Goal: Information Seeking & Learning: Learn about a topic

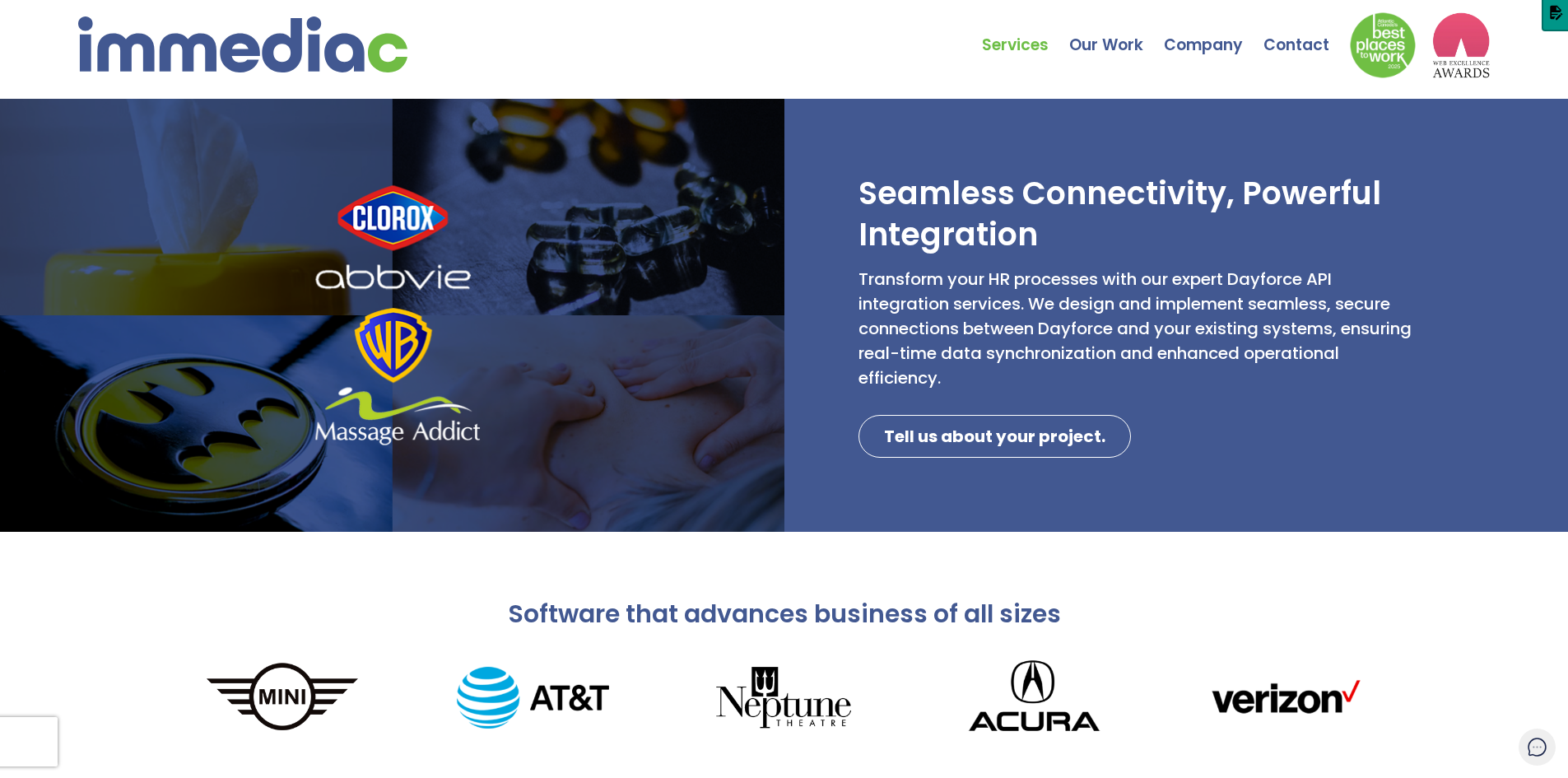
click at [208, 47] on img at bounding box center [242, 44] width 329 height 56
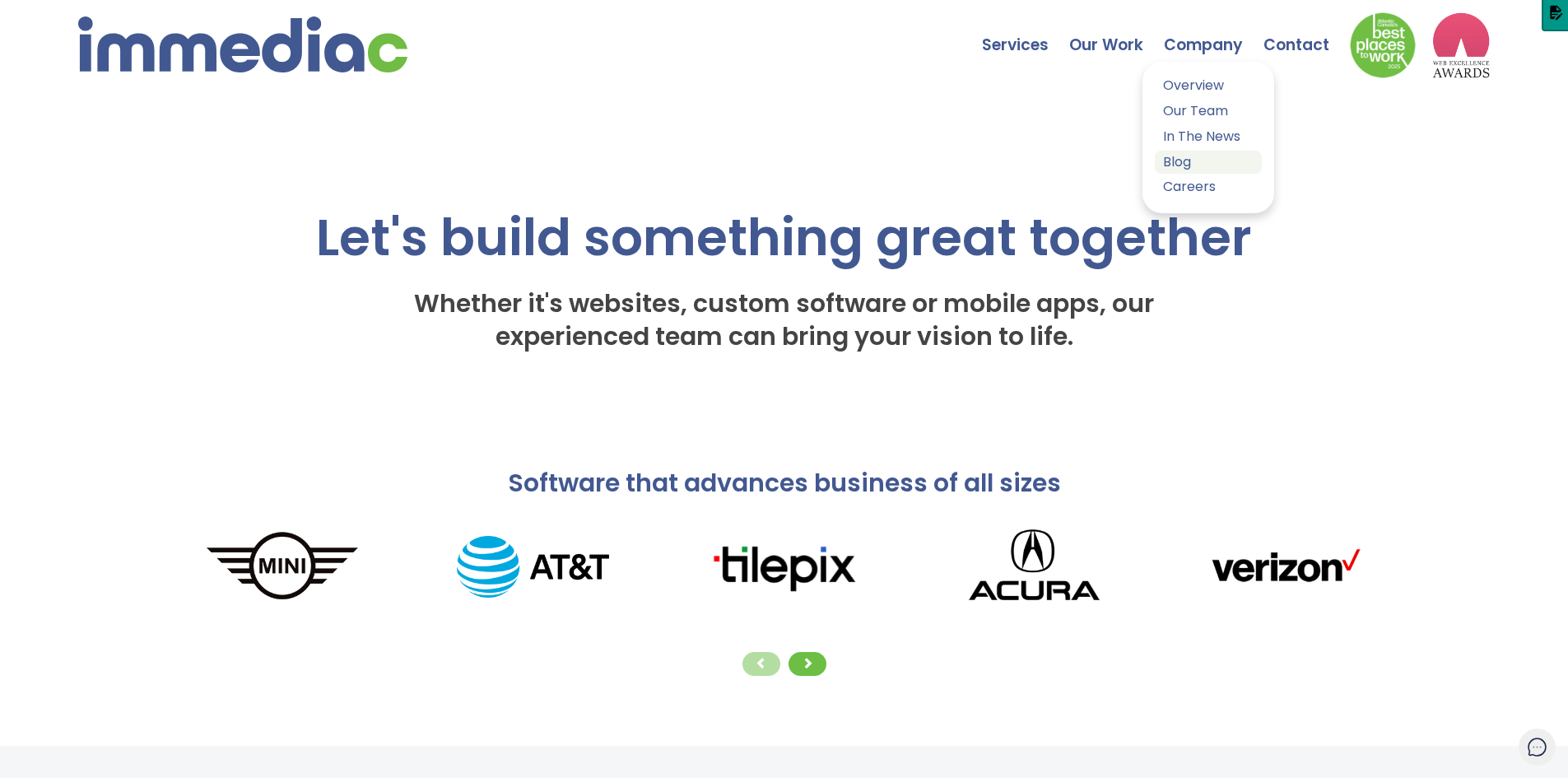
click at [1195, 159] on link "Blog" at bounding box center [1209, 162] width 107 height 24
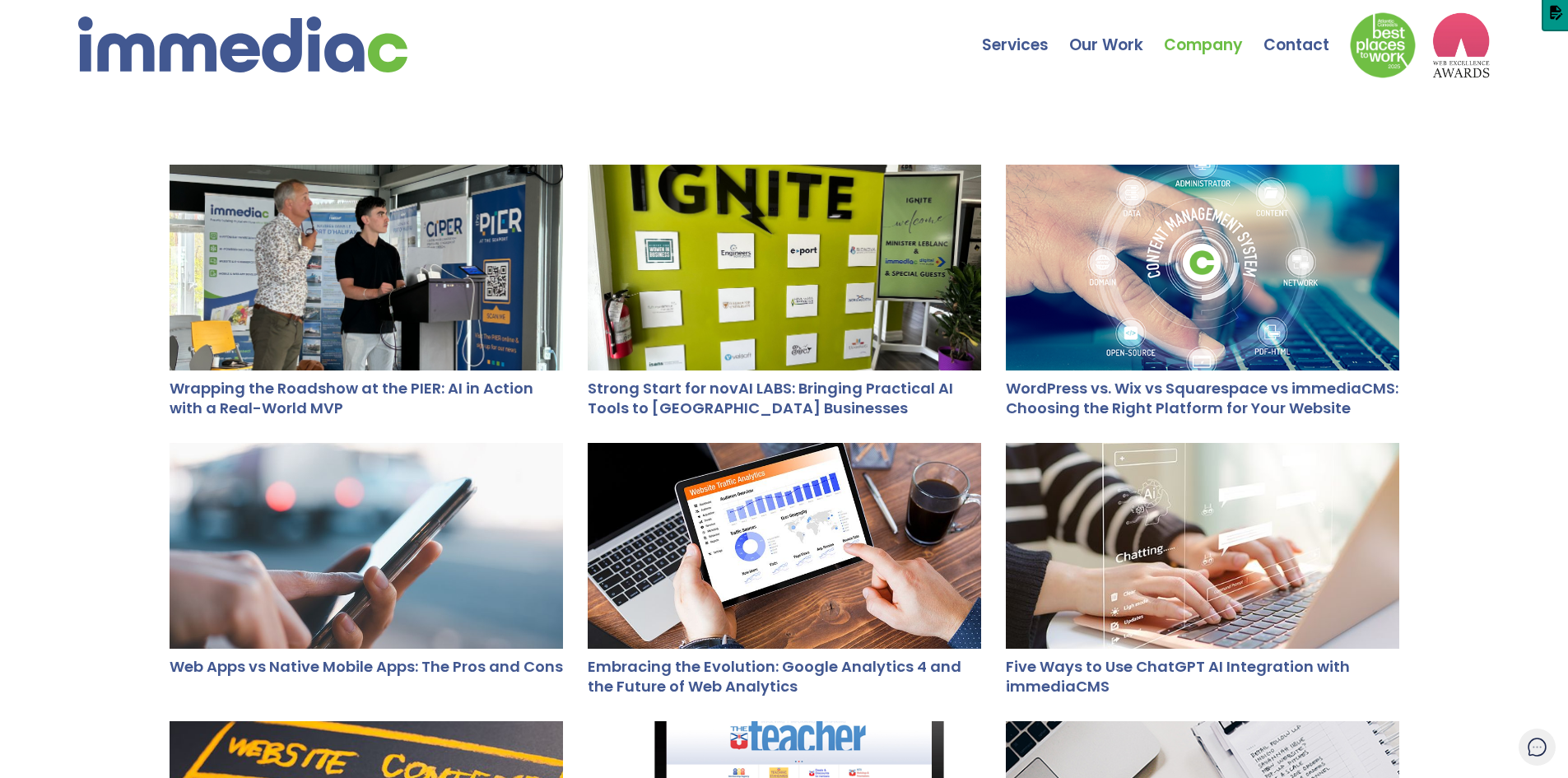
click at [382, 331] on div at bounding box center [366, 267] width 394 height 206
click at [855, 288] on div at bounding box center [785, 267] width 394 height 206
click at [391, 283] on div at bounding box center [366, 267] width 394 height 206
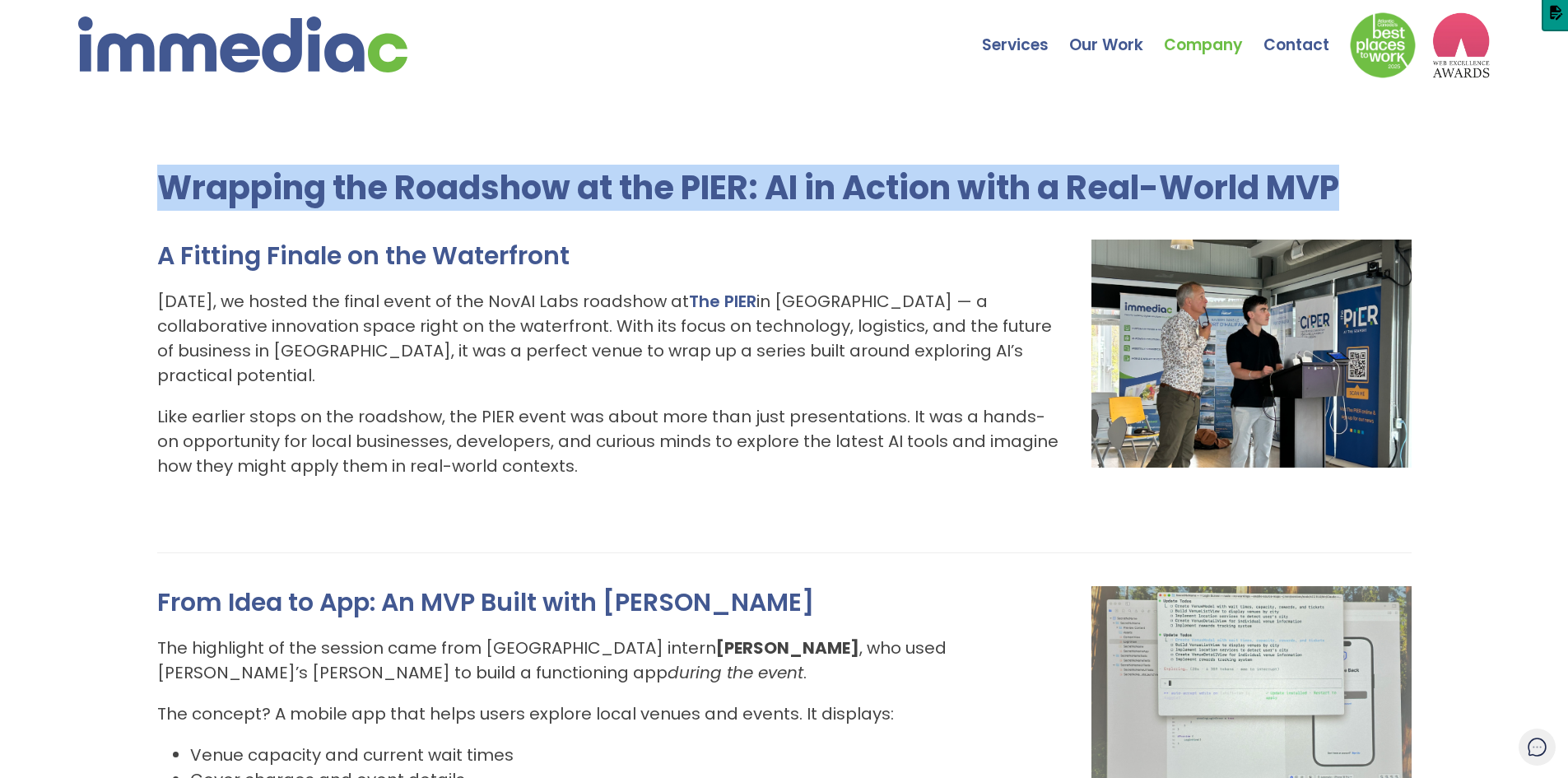
drag, startPoint x: 158, startPoint y: 184, endPoint x: 1371, endPoint y: 183, distance: 1213.0
click at [1371, 183] on h1 "Wrapping the Roadshow at the PIER: AI in Action with a Real-World MVP" at bounding box center [785, 187] width 1255 height 46
copy h1 "Wrapping the Roadshow at the PIER: AI in Action with a Real-World MVP"
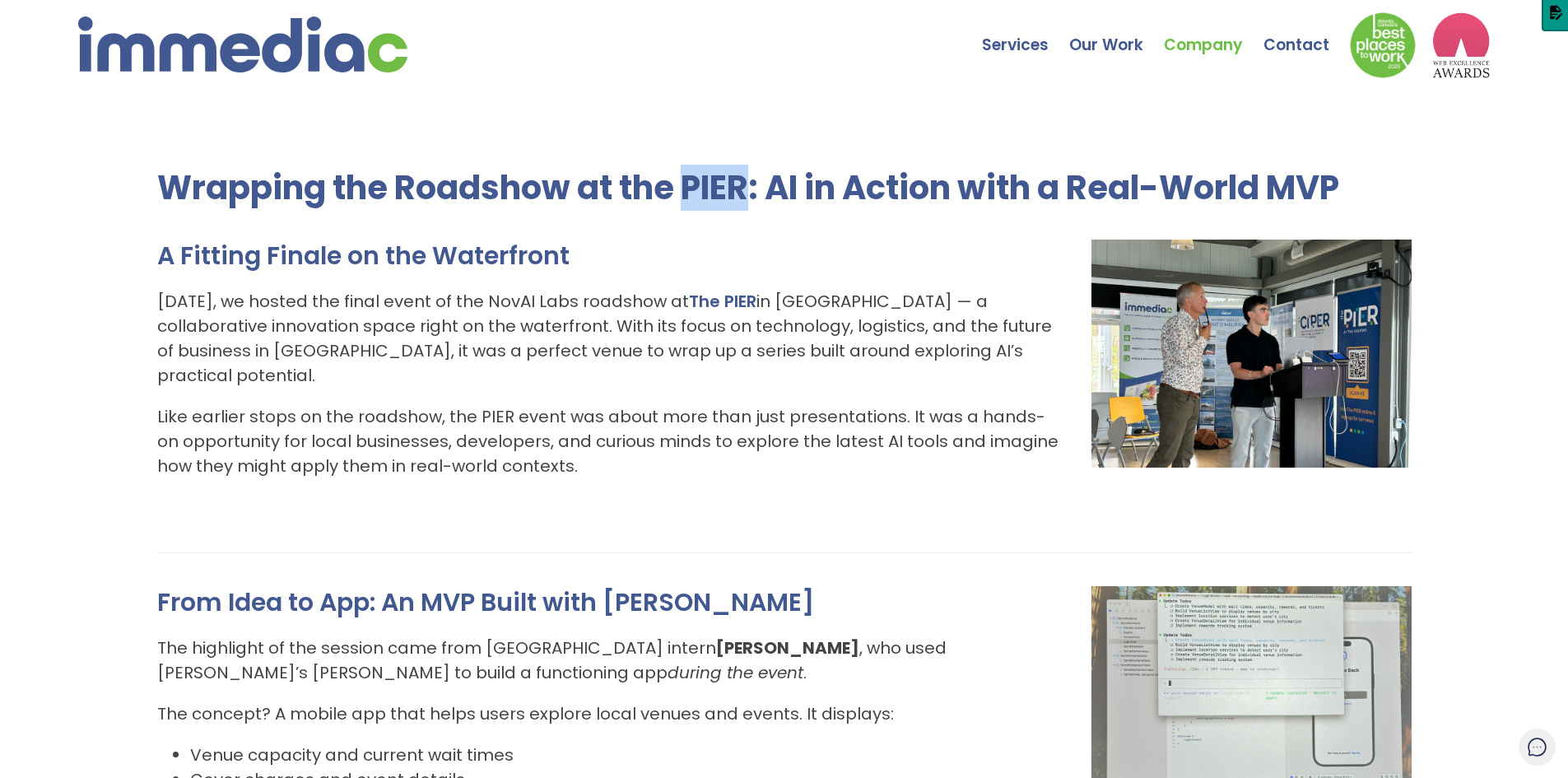
drag, startPoint x: 757, startPoint y: 188, endPoint x: 689, endPoint y: 193, distance: 68.2
click at [689, 193] on h1 "Wrapping the Roadshow at the PIER: AI in Action with a Real-World MVP" at bounding box center [785, 187] width 1255 height 46
copy h1 "PIER"
click at [680, 298] on p "Last Friday, we hosted the final event of the NovAI Labs roadshow at The PIER i…" at bounding box center [785, 338] width 1255 height 98
click at [141, 40] on img at bounding box center [242, 44] width 329 height 56
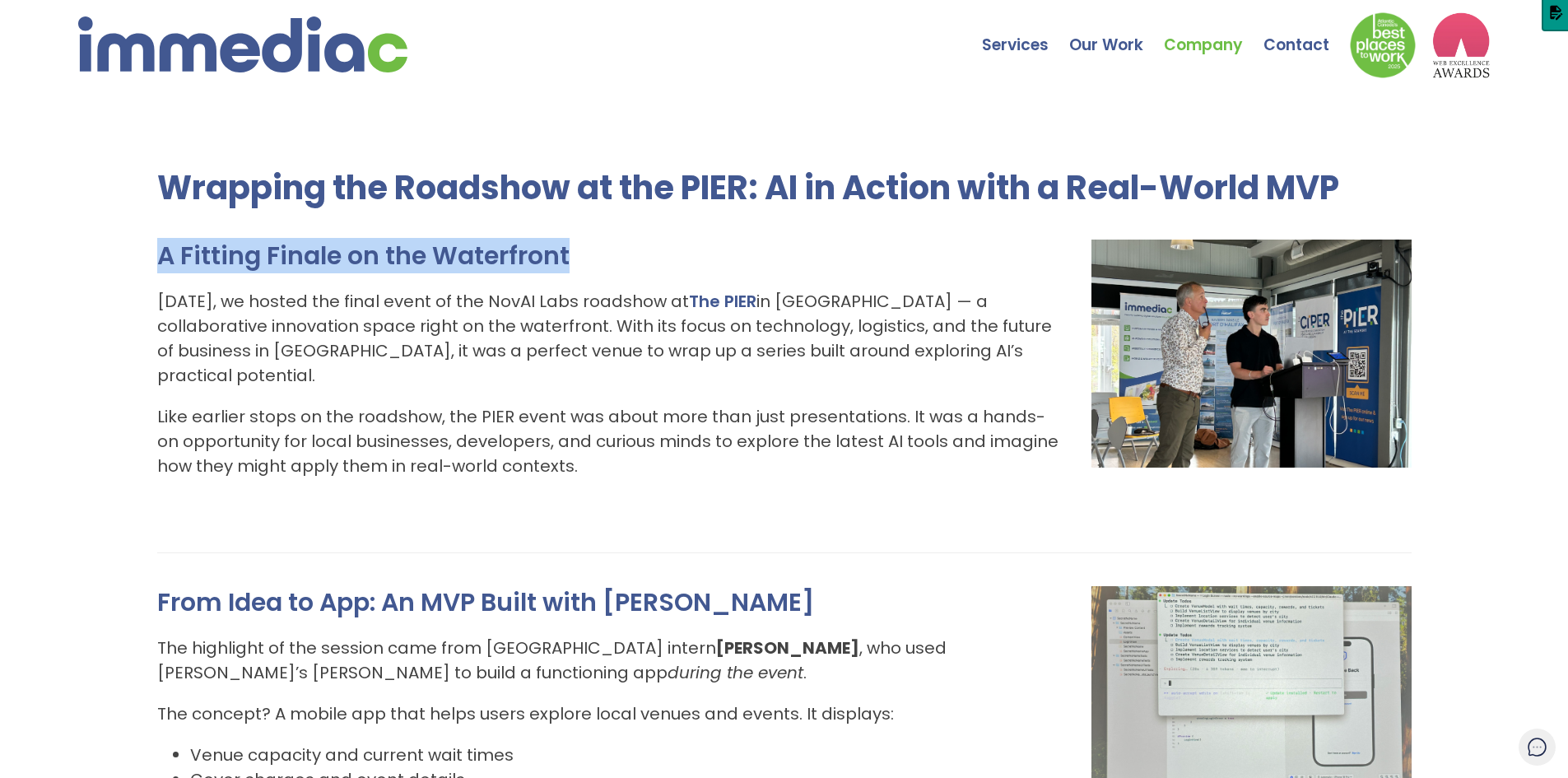
drag, startPoint x: 152, startPoint y: 251, endPoint x: 635, endPoint y: 262, distance: 483.1
copy h2 "A Fitting Finale on the Waterfront"
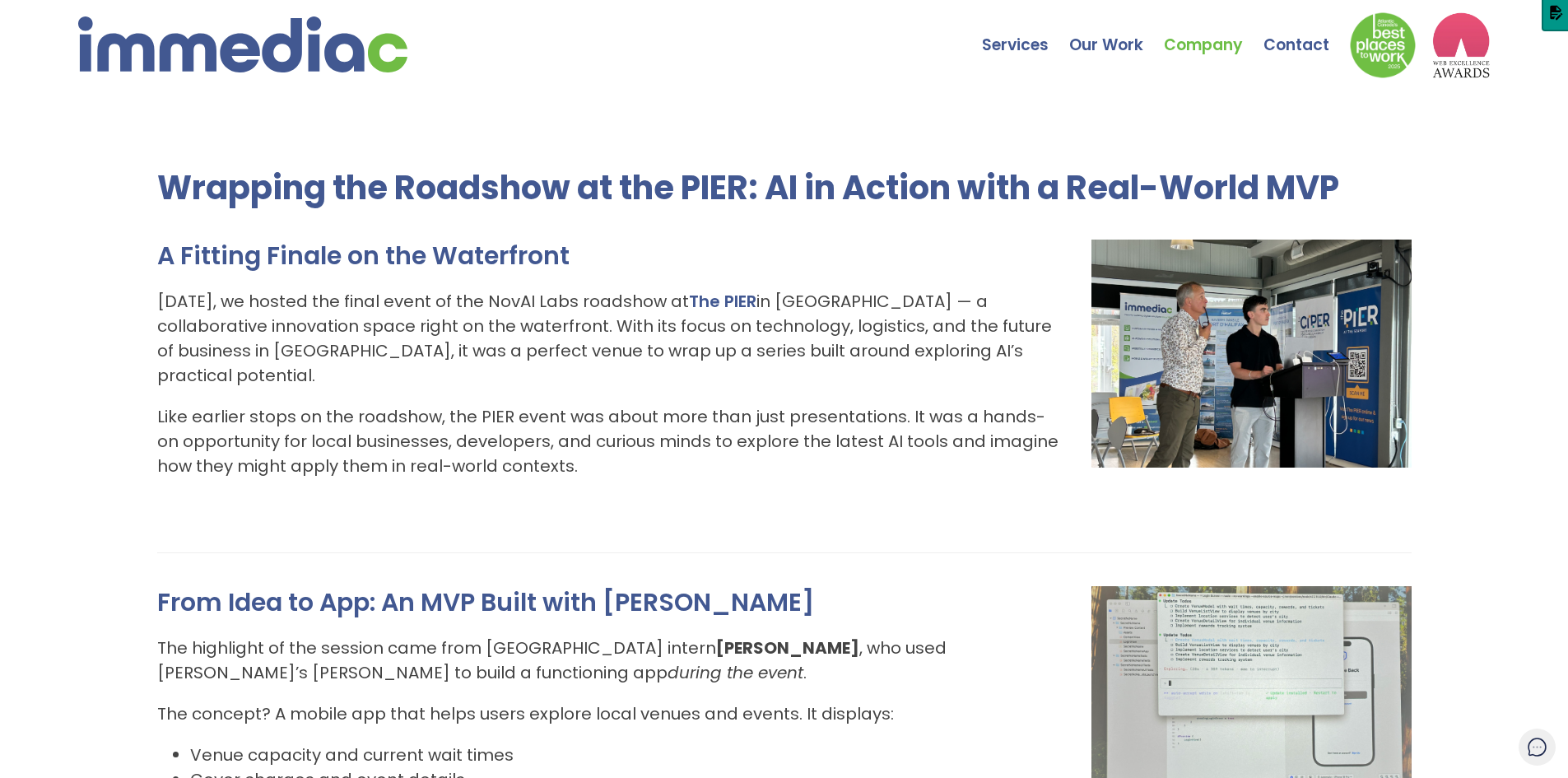
drag, startPoint x: 299, startPoint y: 336, endPoint x: 257, endPoint y: 324, distance: 43.7
click at [299, 336] on p "Last Friday, we hosted the final event of the NovAI Labs roadshow at The PIER i…" at bounding box center [785, 338] width 1255 height 98
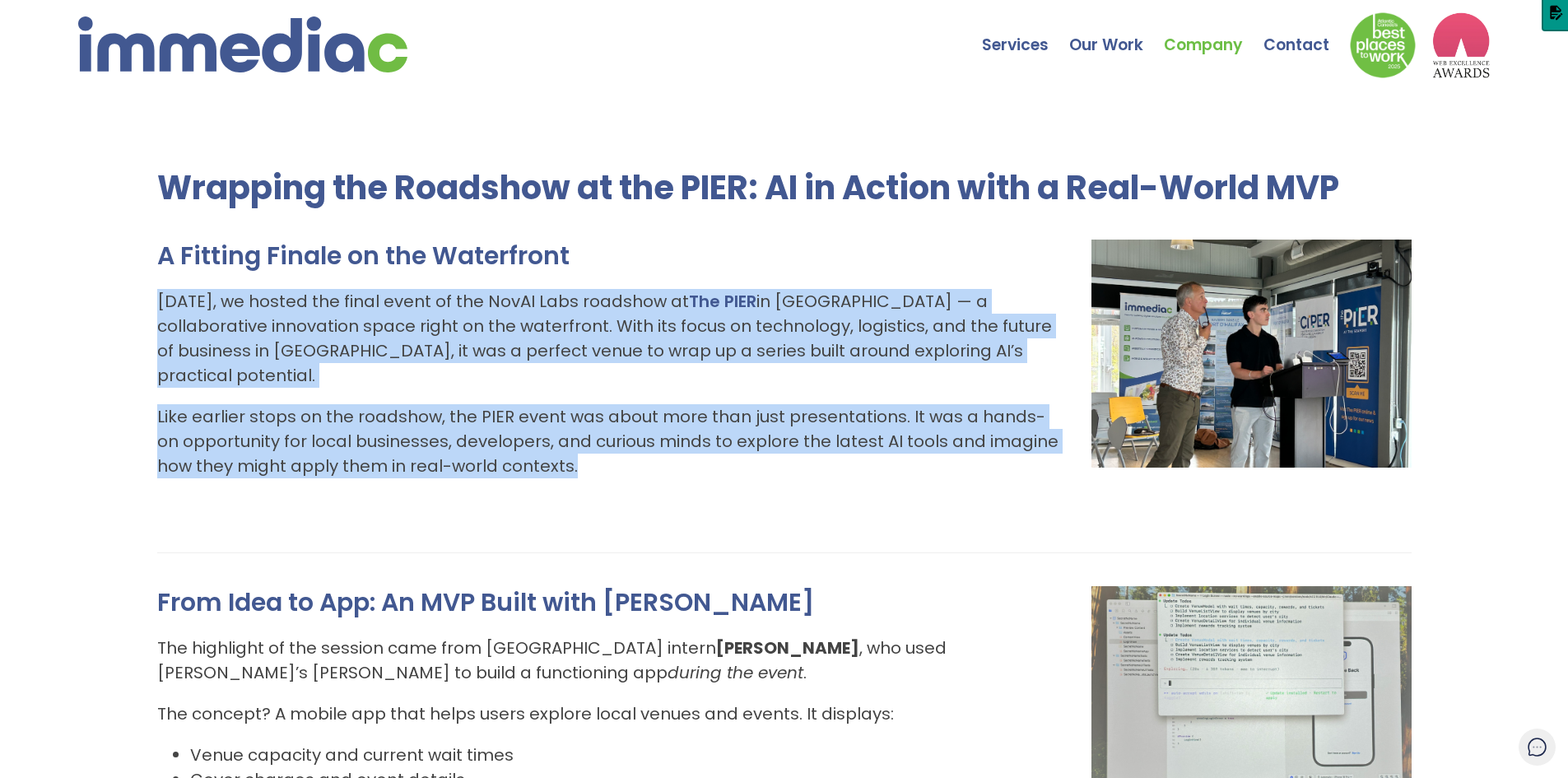
drag, startPoint x: 166, startPoint y: 302, endPoint x: 587, endPoint y: 449, distance: 445.9
copy div "Last Friday, we hosted the final event of the NovAI Labs roadshow at The PIER i…"
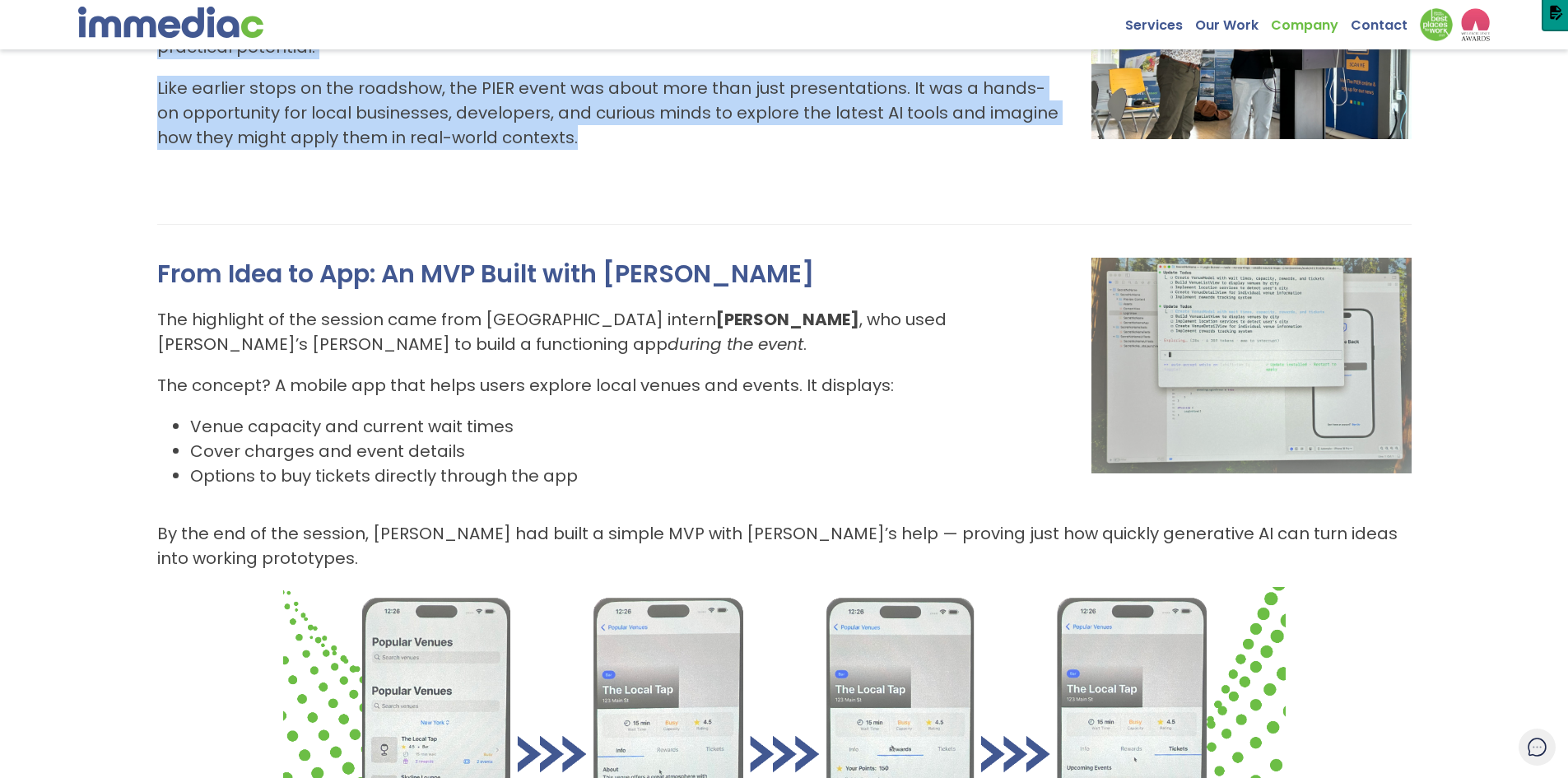
scroll to position [329, 0]
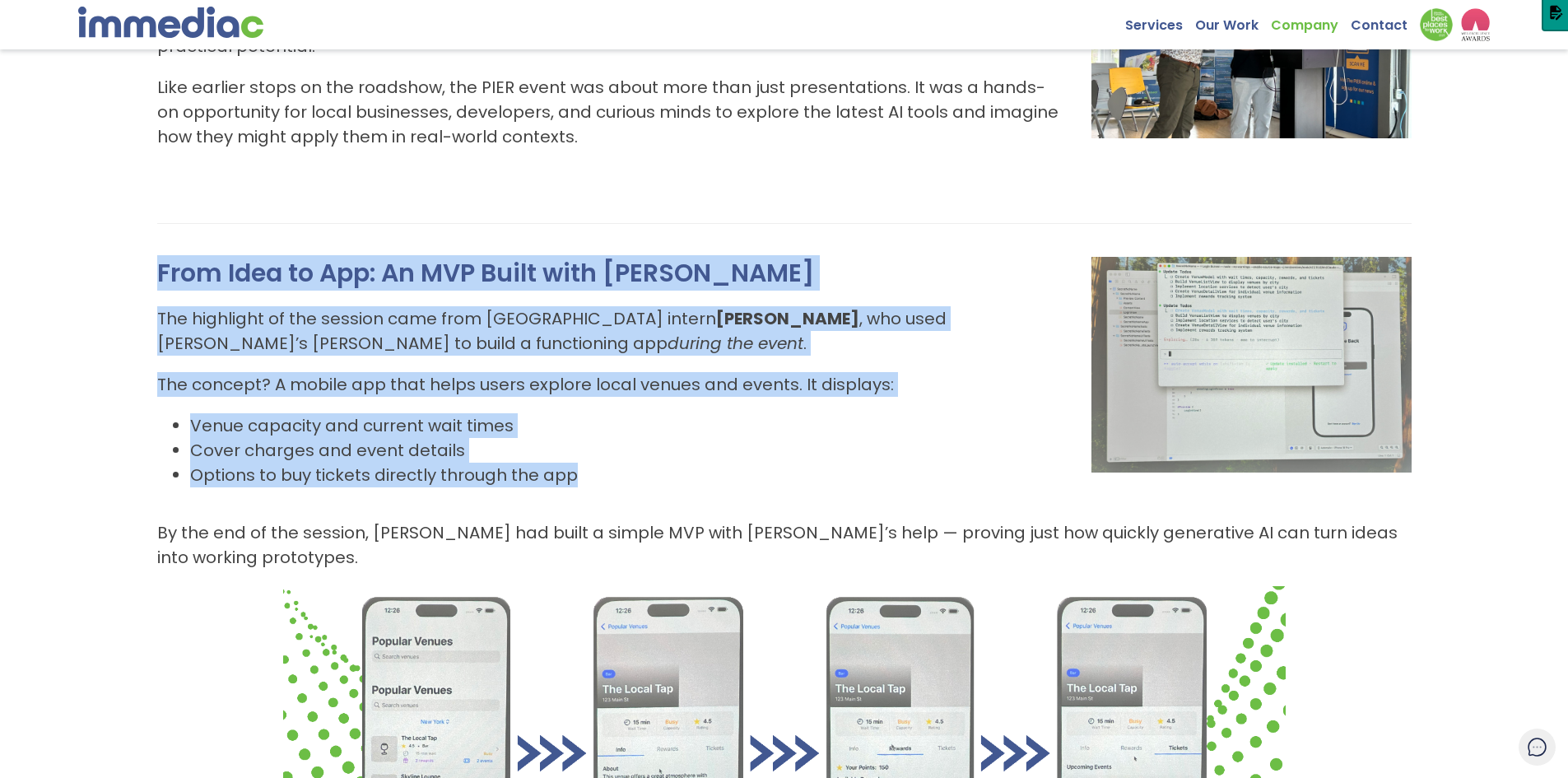
drag, startPoint x: 158, startPoint y: 248, endPoint x: 620, endPoint y: 458, distance: 507.5
click at [620, 458] on div "A Fitting Finale on the Waterfront Last Friday, we hosted the final event of th…" at bounding box center [785, 539] width 1255 height 1257
copy div "From Idea to App: An MVP Built with Claude The highlight of the session came fr…"
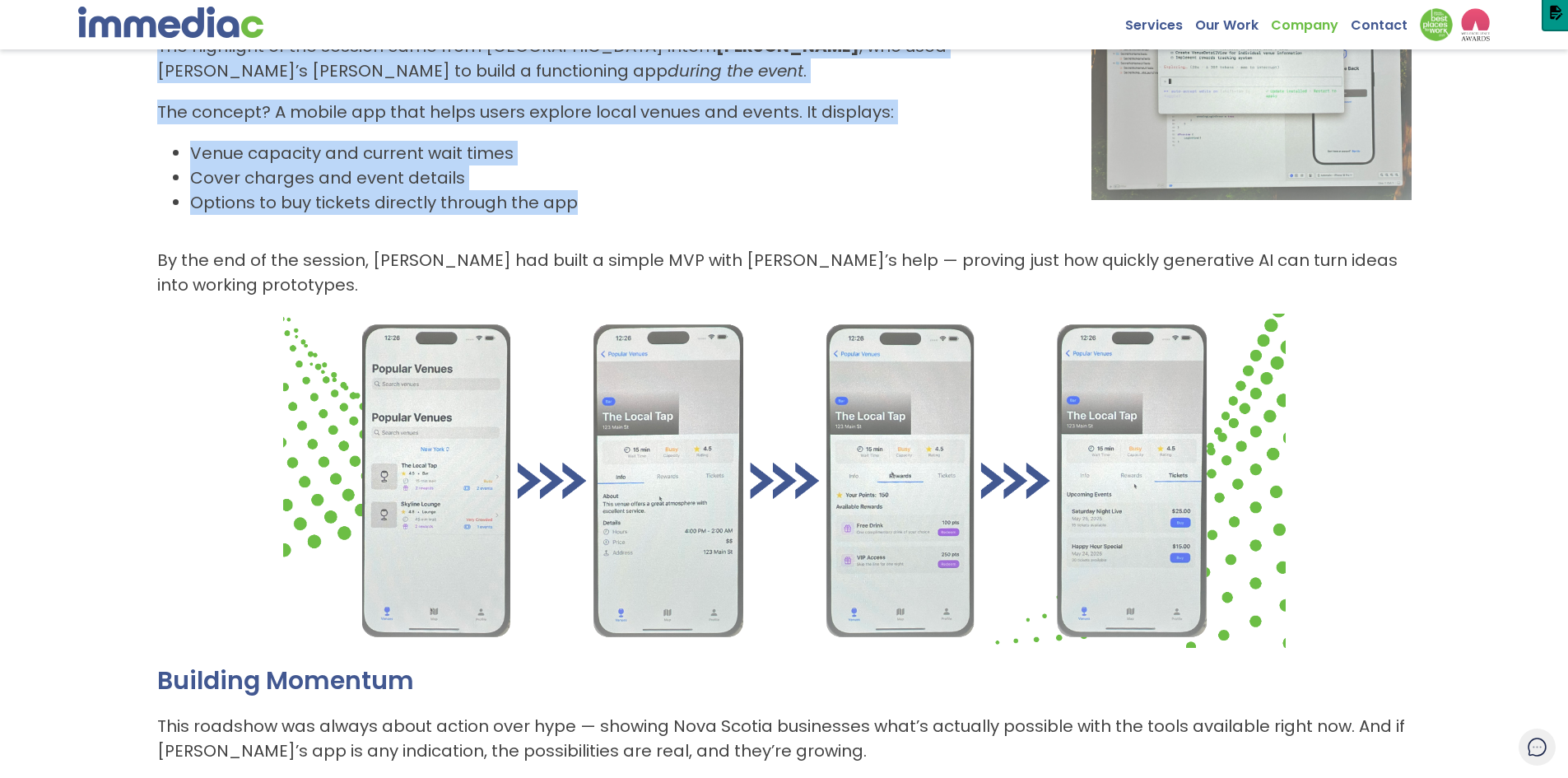
scroll to position [659, 0]
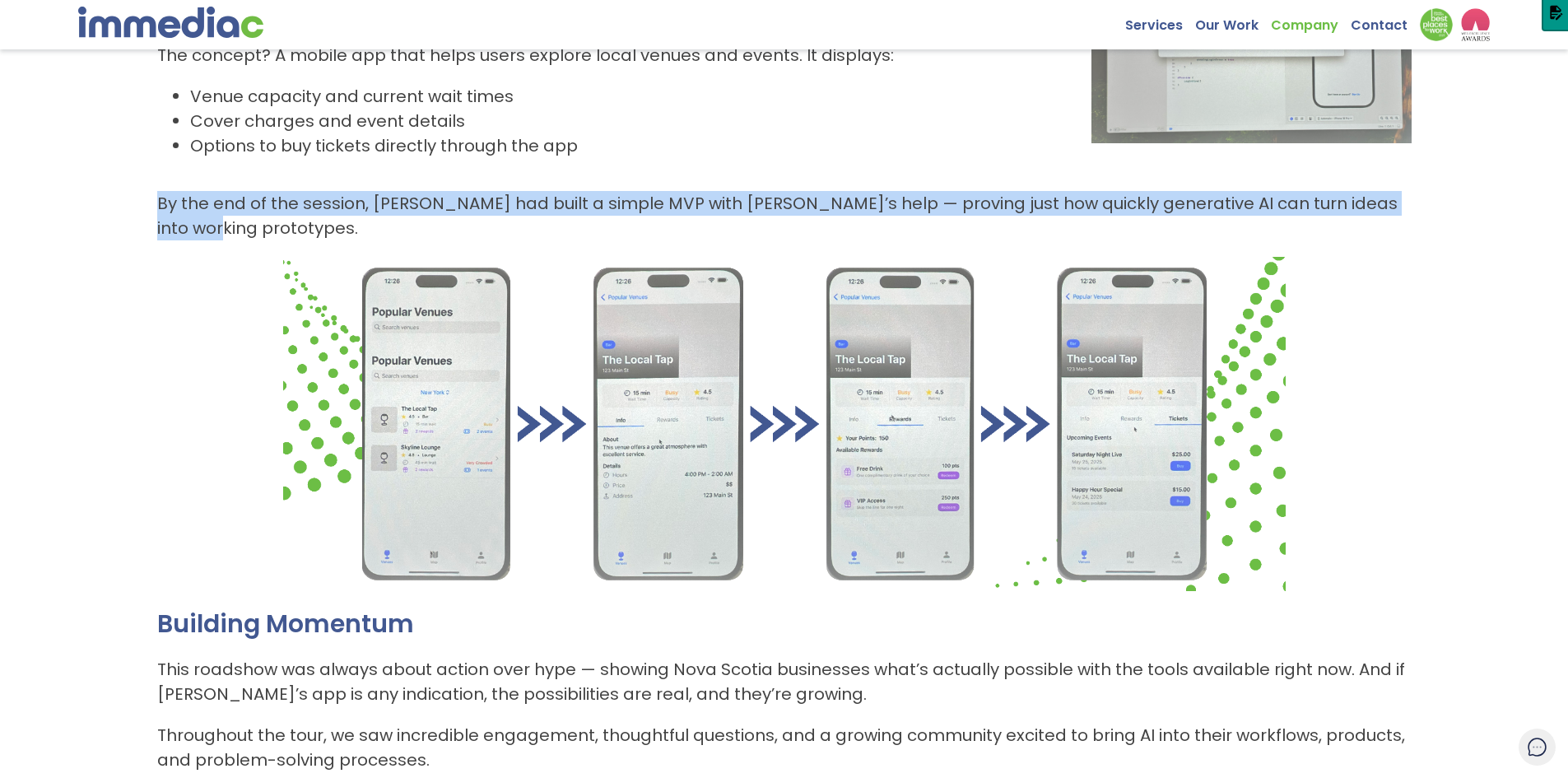
drag, startPoint x: 155, startPoint y: 178, endPoint x: 1478, endPoint y: 179, distance: 1323.0
click at [1478, 179] on div "Wrapping the Roadshow at the PIER: AI in Action with a Real-World MVP A Fitting…" at bounding box center [784, 210] width 1568 height 1538
copy p "By the end of the session, Matt had built a simple MVP with Claude’s help — pro…"
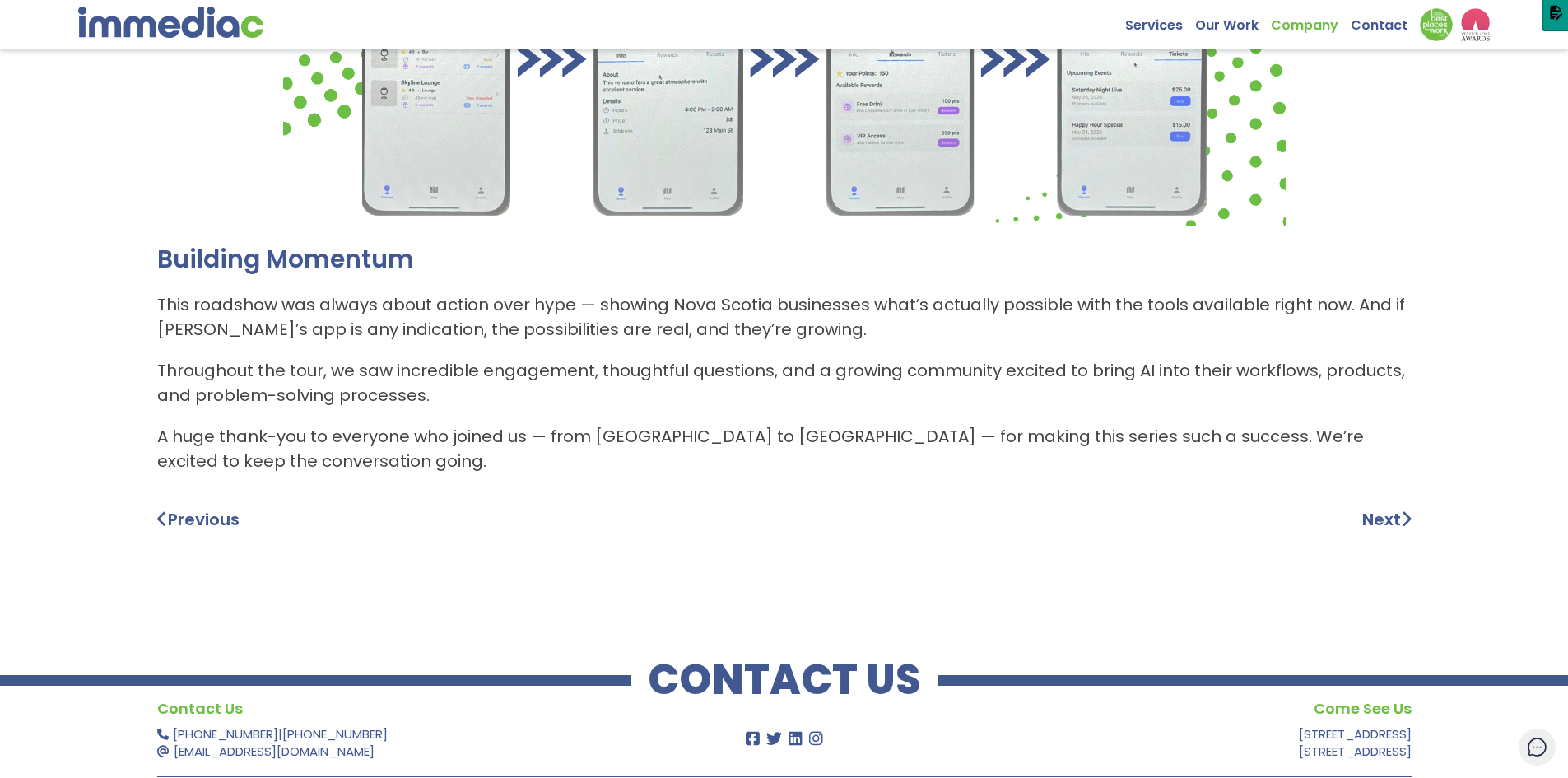
scroll to position [1033, 0]
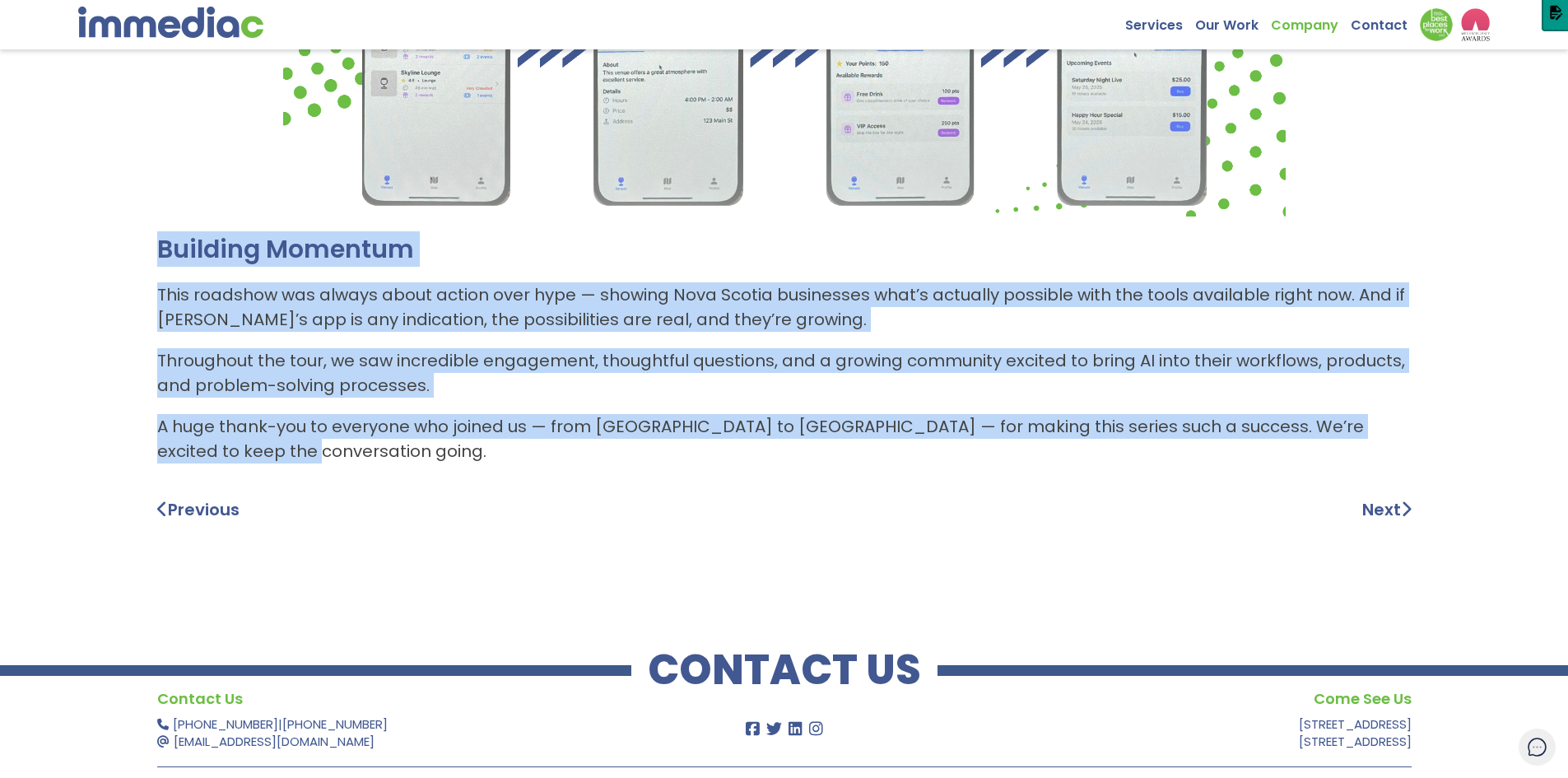
drag, startPoint x: 159, startPoint y: 201, endPoint x: 238, endPoint y: 397, distance: 211.3
copy div "Building Momentum This roadshow was always about action over hype — showing Nov…"
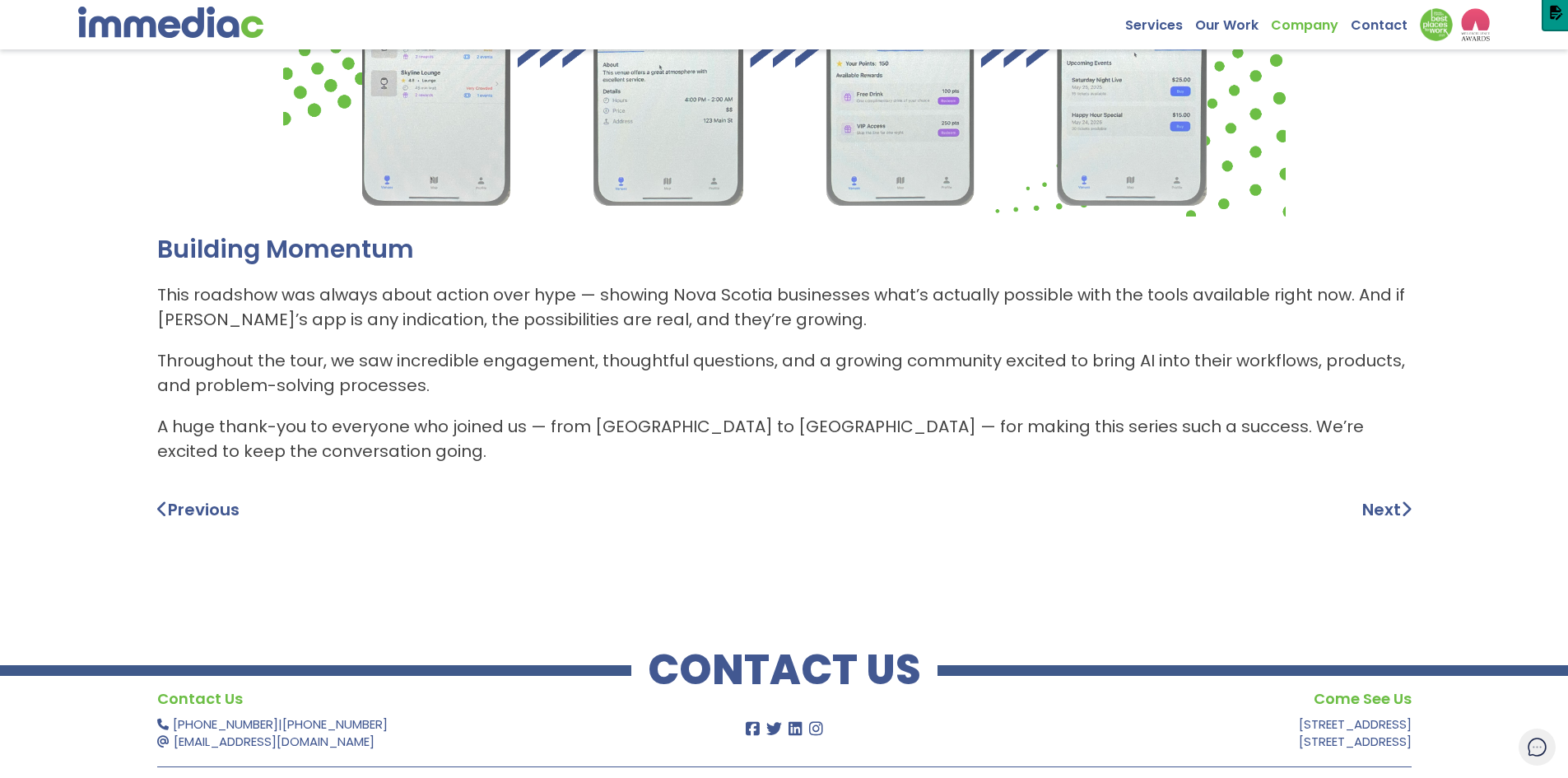
drag, startPoint x: 498, startPoint y: 420, endPoint x: 495, endPoint y: 402, distance: 18.2
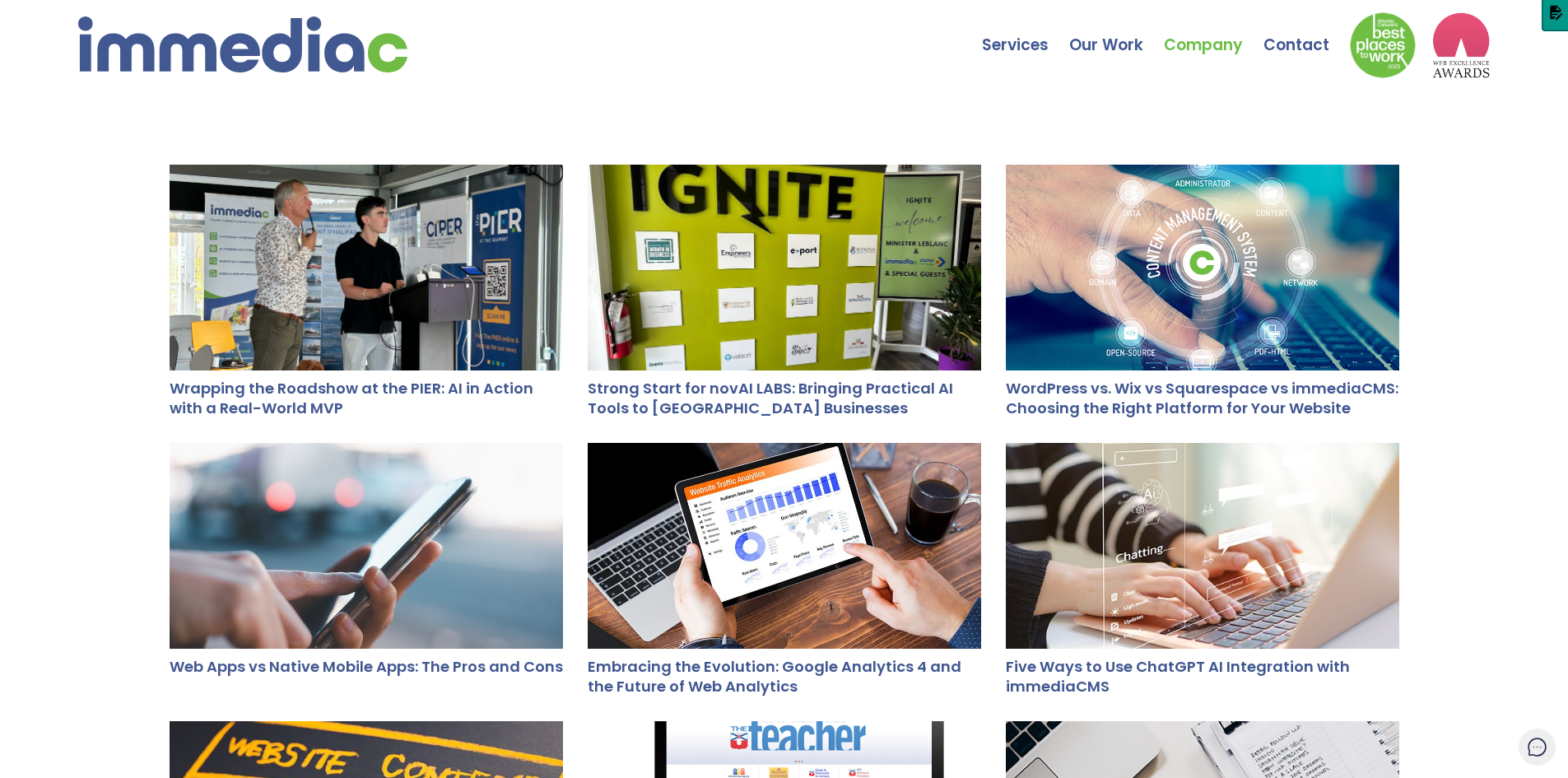
click at [715, 270] on div at bounding box center [785, 267] width 394 height 206
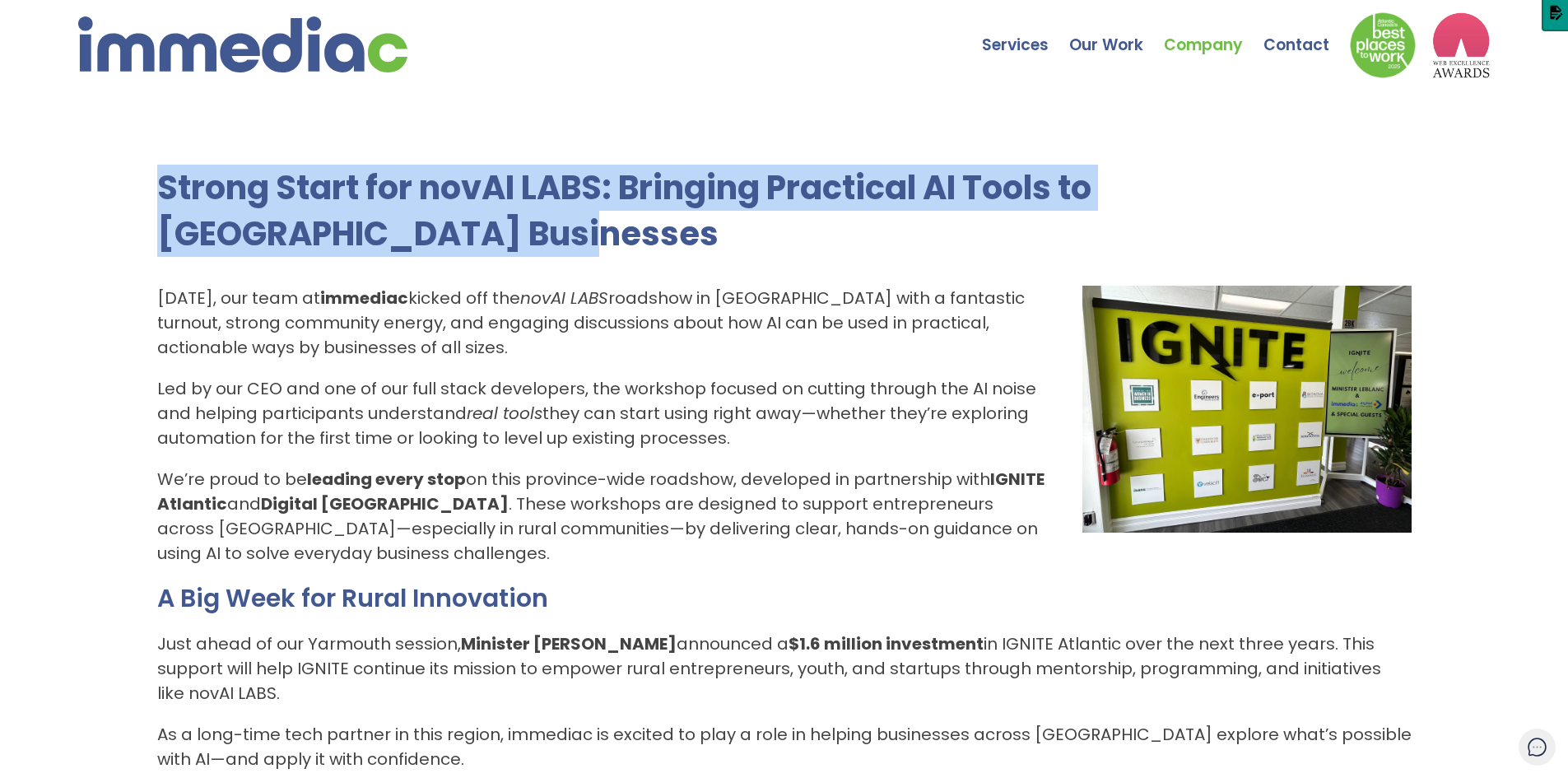
drag, startPoint x: 163, startPoint y: 184, endPoint x: 350, endPoint y: 235, distance: 193.8
click at [350, 235] on h1 "Strong Start for novAI LABS: Bringing Practical AI Tools to [GEOGRAPHIC_DATA] B…" at bounding box center [785, 211] width 1255 height 93
copy h1 "Strong Start for novAI LABS: Bringing Practical AI Tools to [GEOGRAPHIC_DATA] B…"
click at [276, 46] on img at bounding box center [242, 44] width 329 height 56
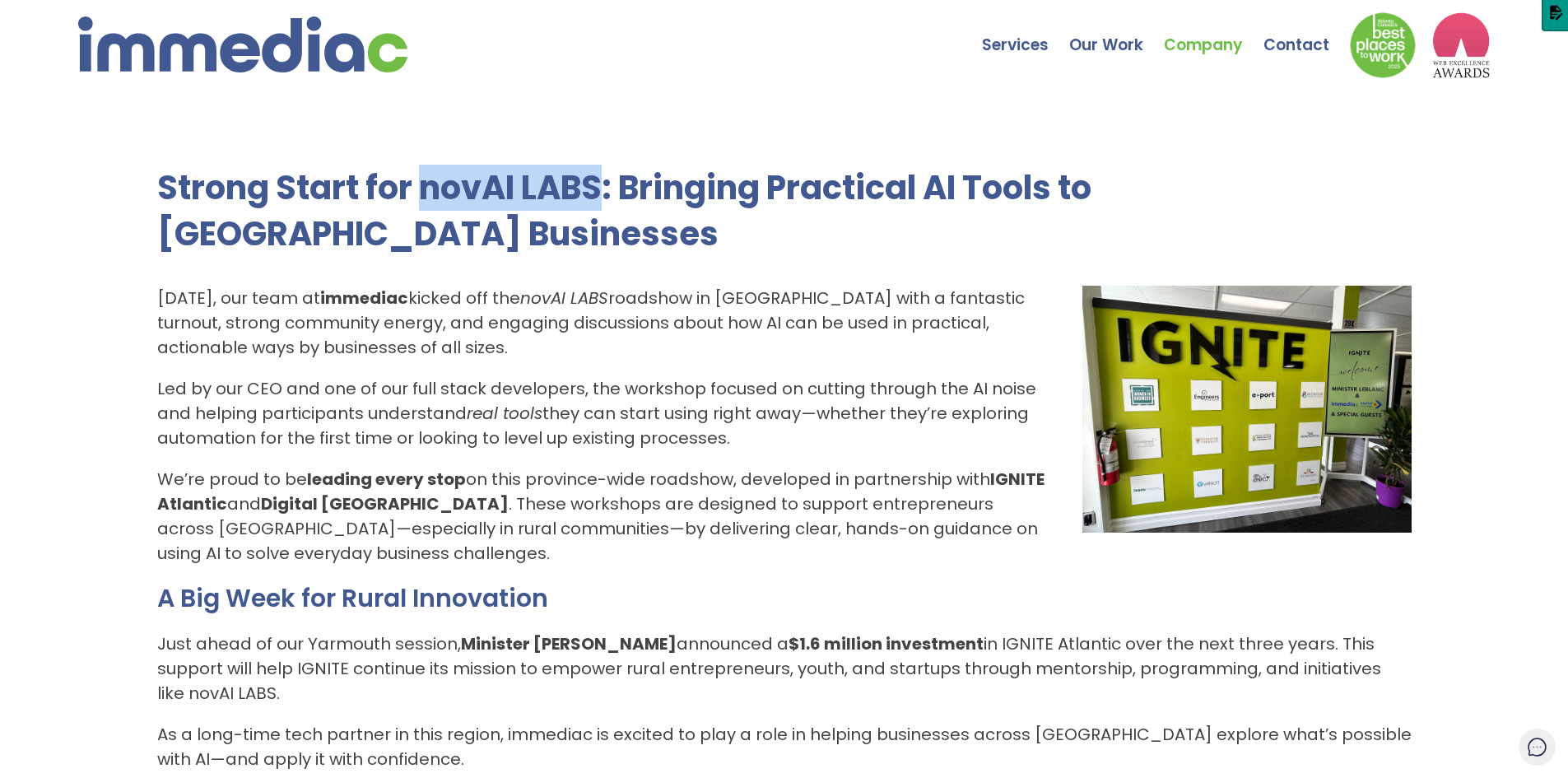
drag, startPoint x: 425, startPoint y: 188, endPoint x: 601, endPoint y: 189, distance: 176.0
click at [601, 189] on h1 "Strong Start for novAI LABS: Bringing Practical AI Tools to [GEOGRAPHIC_DATA] B…" at bounding box center [785, 211] width 1255 height 93
copy h1 "novAI LABS"
click at [463, 332] on p "[DATE], our team at immediac kicked off the novAI LABS roadshow in [GEOGRAPHIC_…" at bounding box center [785, 322] width 1255 height 74
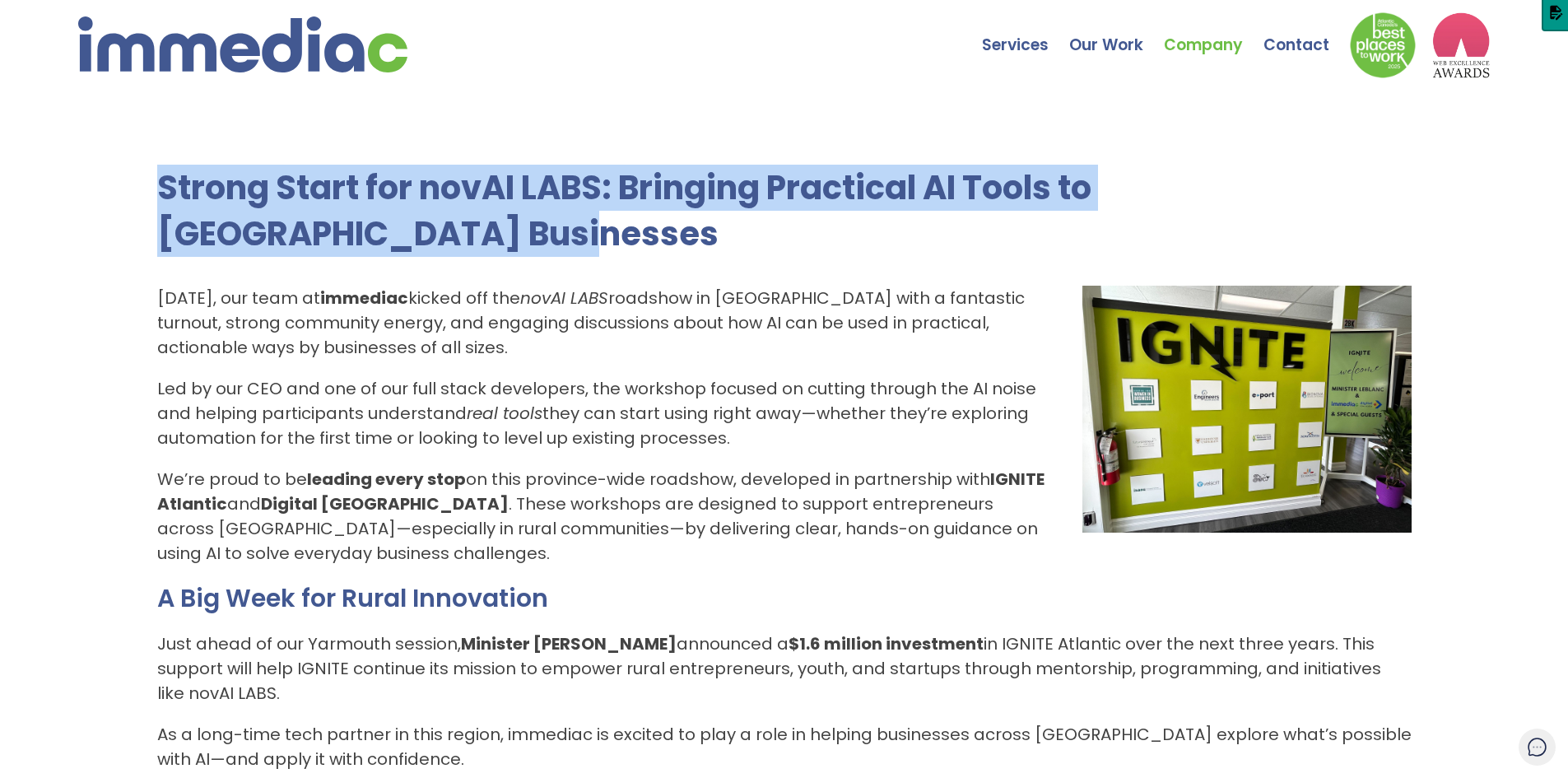
drag, startPoint x: 161, startPoint y: 182, endPoint x: 363, endPoint y: 239, distance: 209.9
click at [363, 239] on h1 "Strong Start for novAI LABS: Bringing Practical AI Tools to [GEOGRAPHIC_DATA] B…" at bounding box center [785, 211] width 1255 height 93
copy h1 "Strong Start for novAI LABS: Bringing Practical AI Tools to [GEOGRAPHIC_DATA] B…"
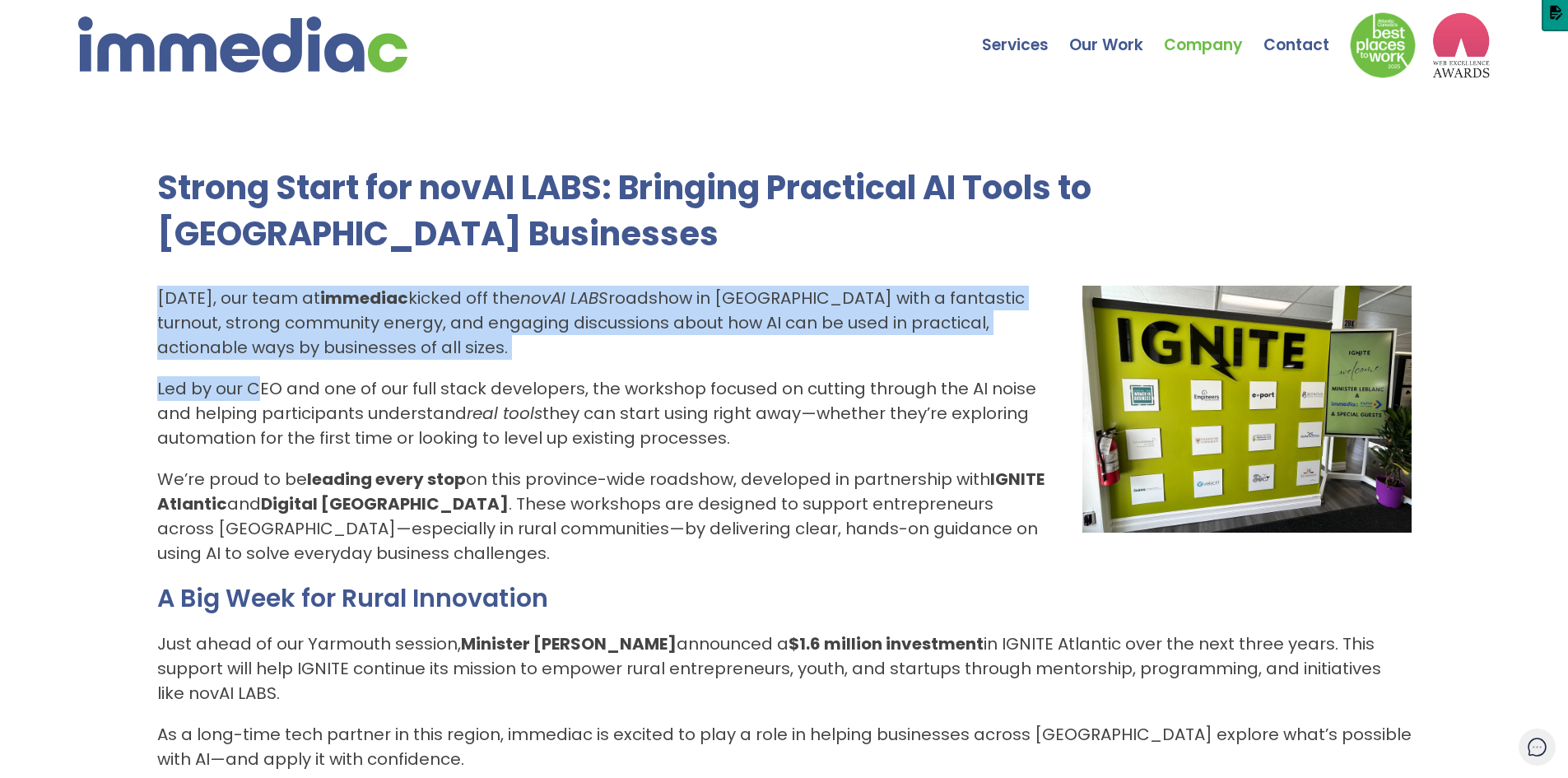
drag, startPoint x: 158, startPoint y: 294, endPoint x: 313, endPoint y: 414, distance: 196.0
click at [260, 378] on div "[DATE], our team at immediac kicked off the novAI LABS roadshow in [GEOGRAPHIC_…" at bounding box center [785, 723] width 1255 height 875
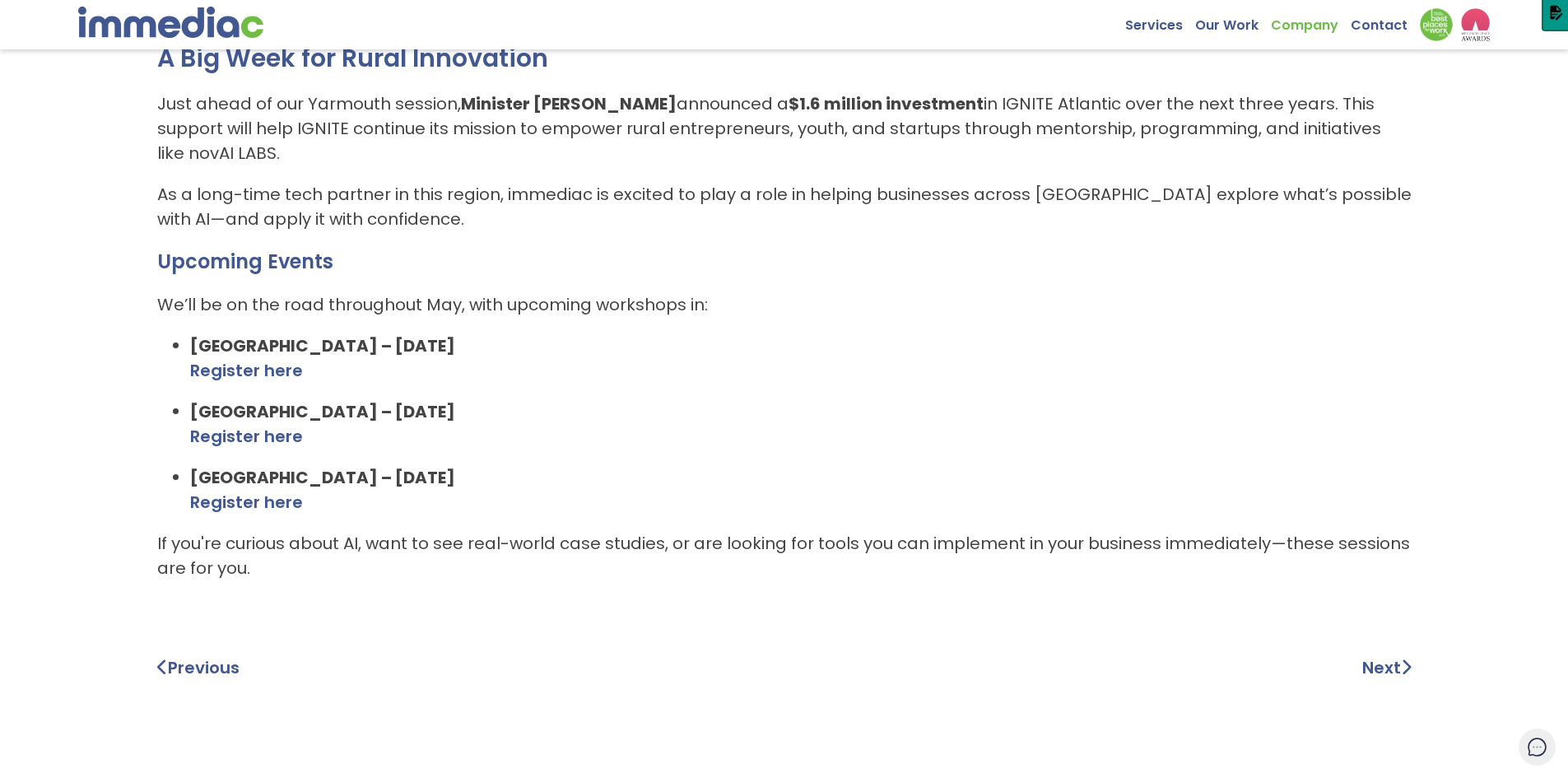
scroll to position [576, 0]
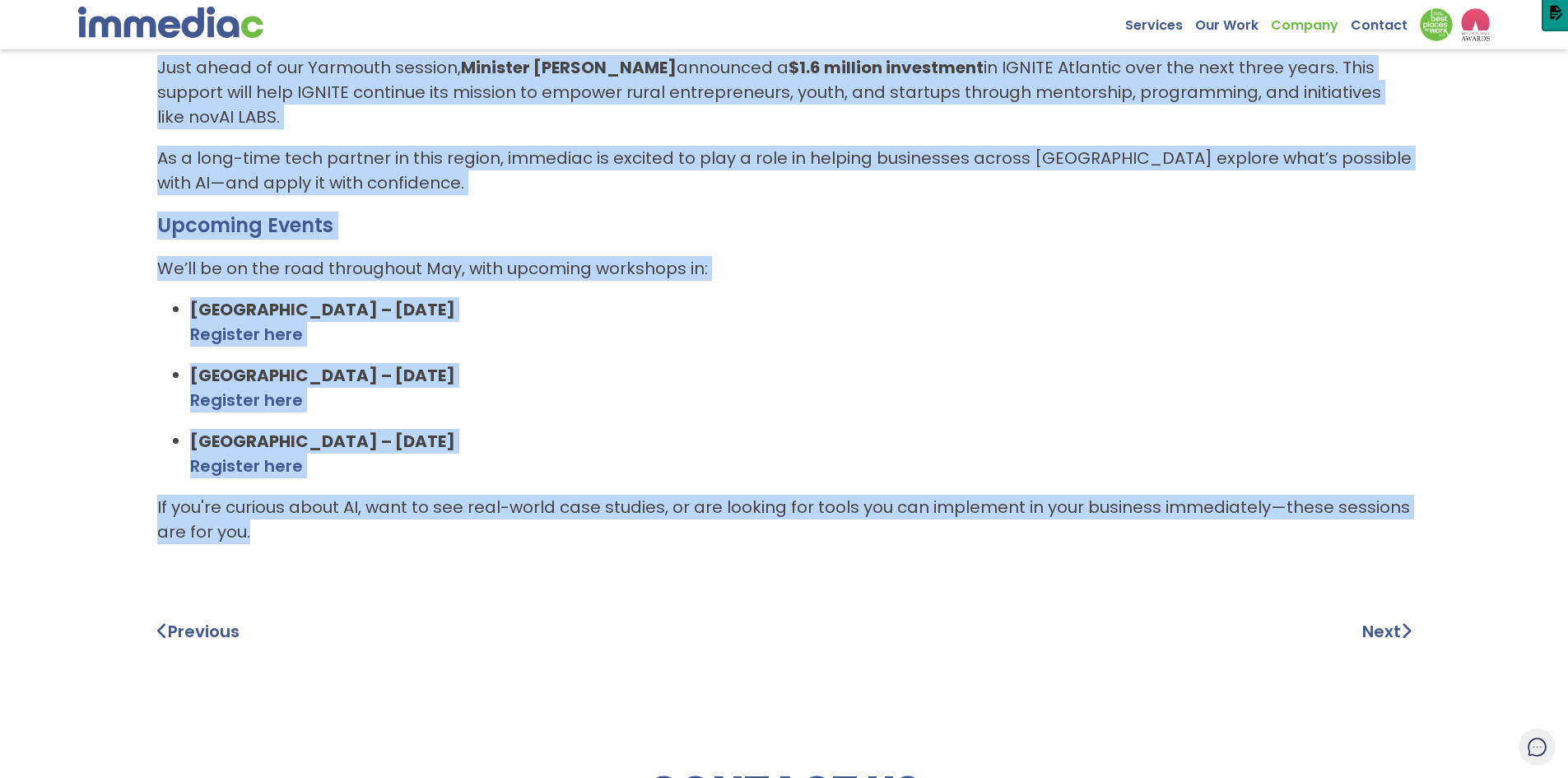
click at [283, 537] on p "If you're curious about AI, want to see real-world case studies, or are looking…" at bounding box center [785, 519] width 1255 height 49
copy div "Loremipsu, dol sita co adipisci elitse doe tem incID UTLA etdolore ma Aliquaen …"
click at [168, 23] on img at bounding box center [170, 23] width 185 height 32
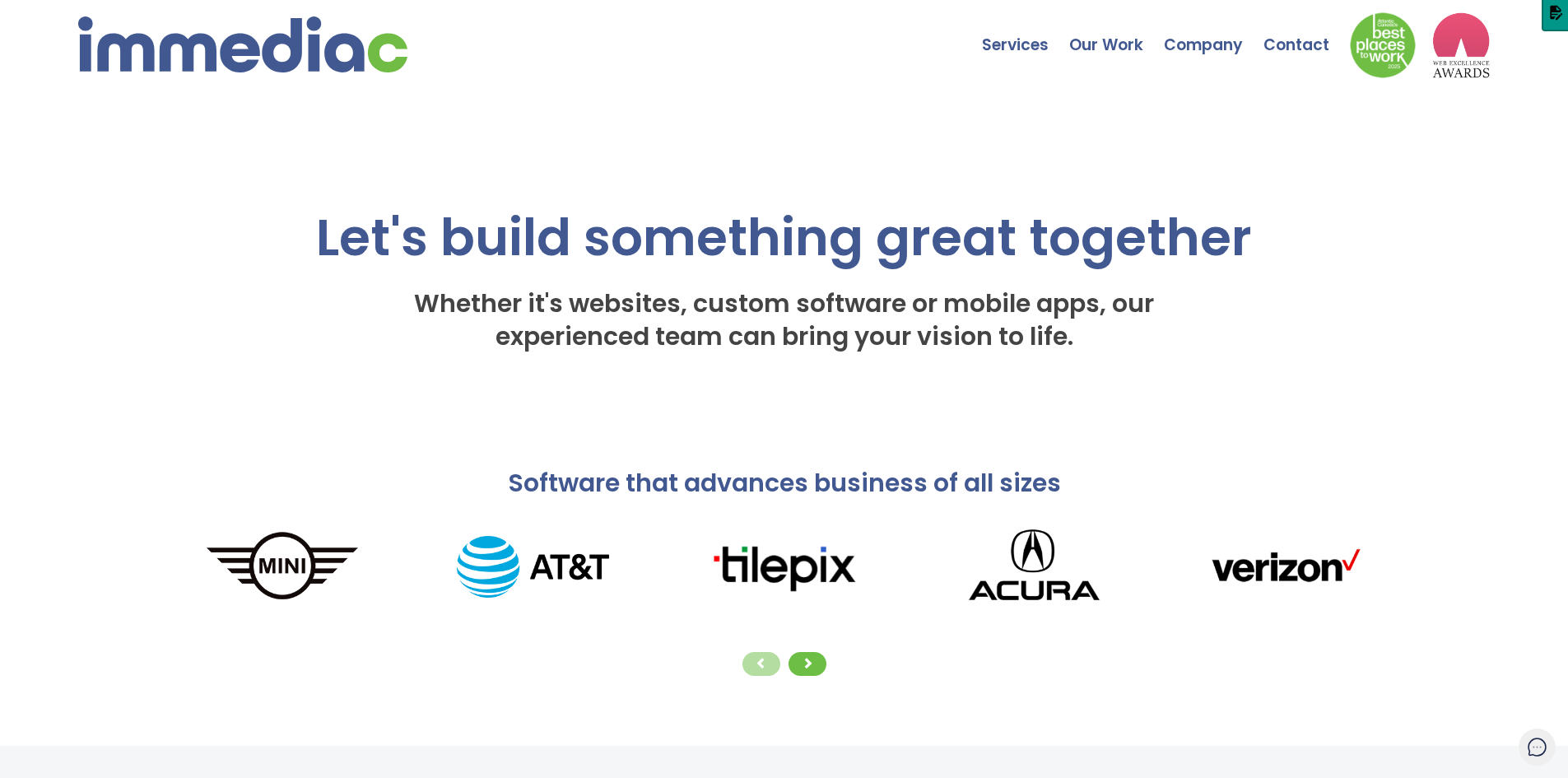
click at [248, 65] on img at bounding box center [242, 44] width 329 height 56
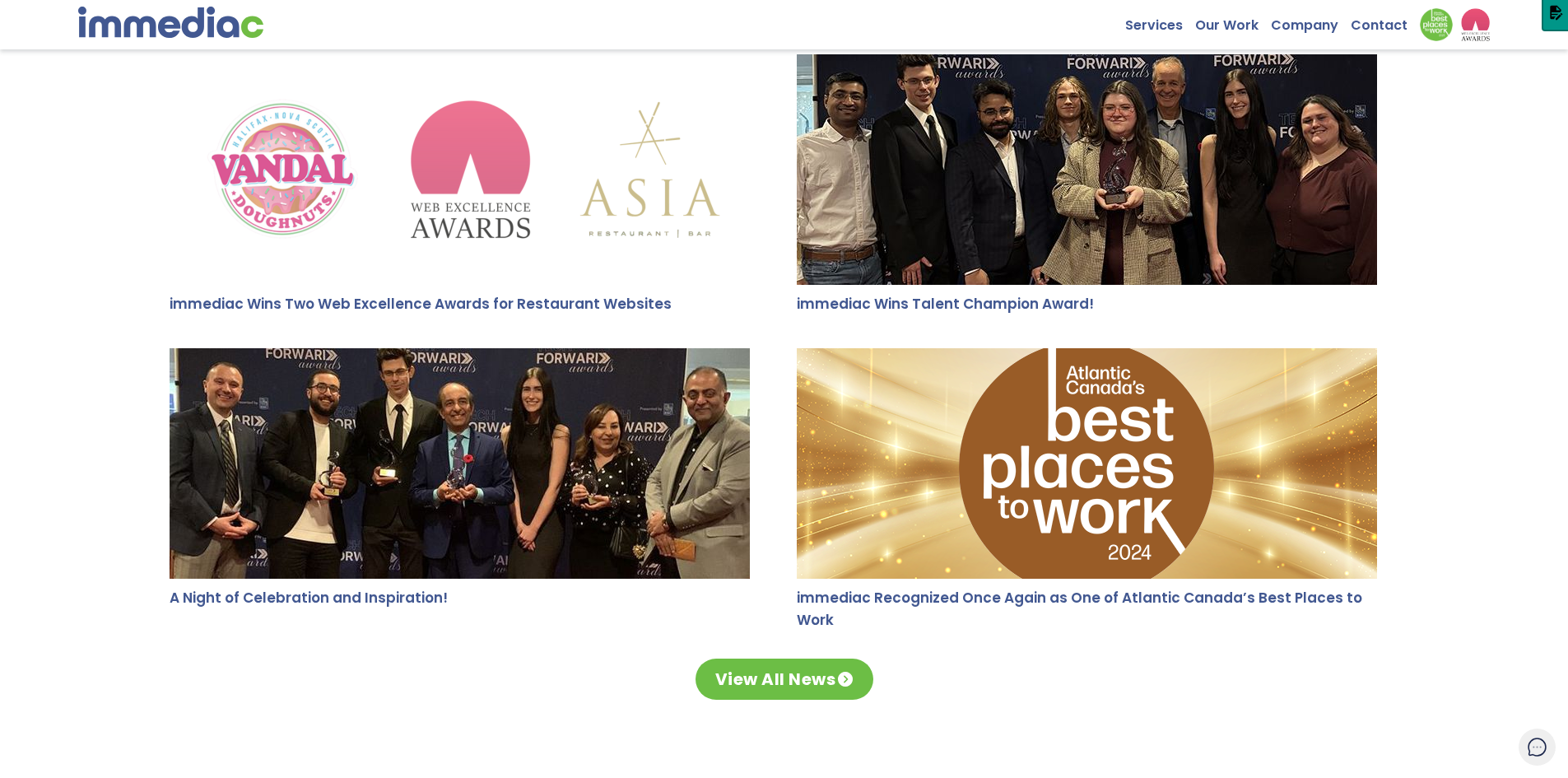
scroll to position [3292, 0]
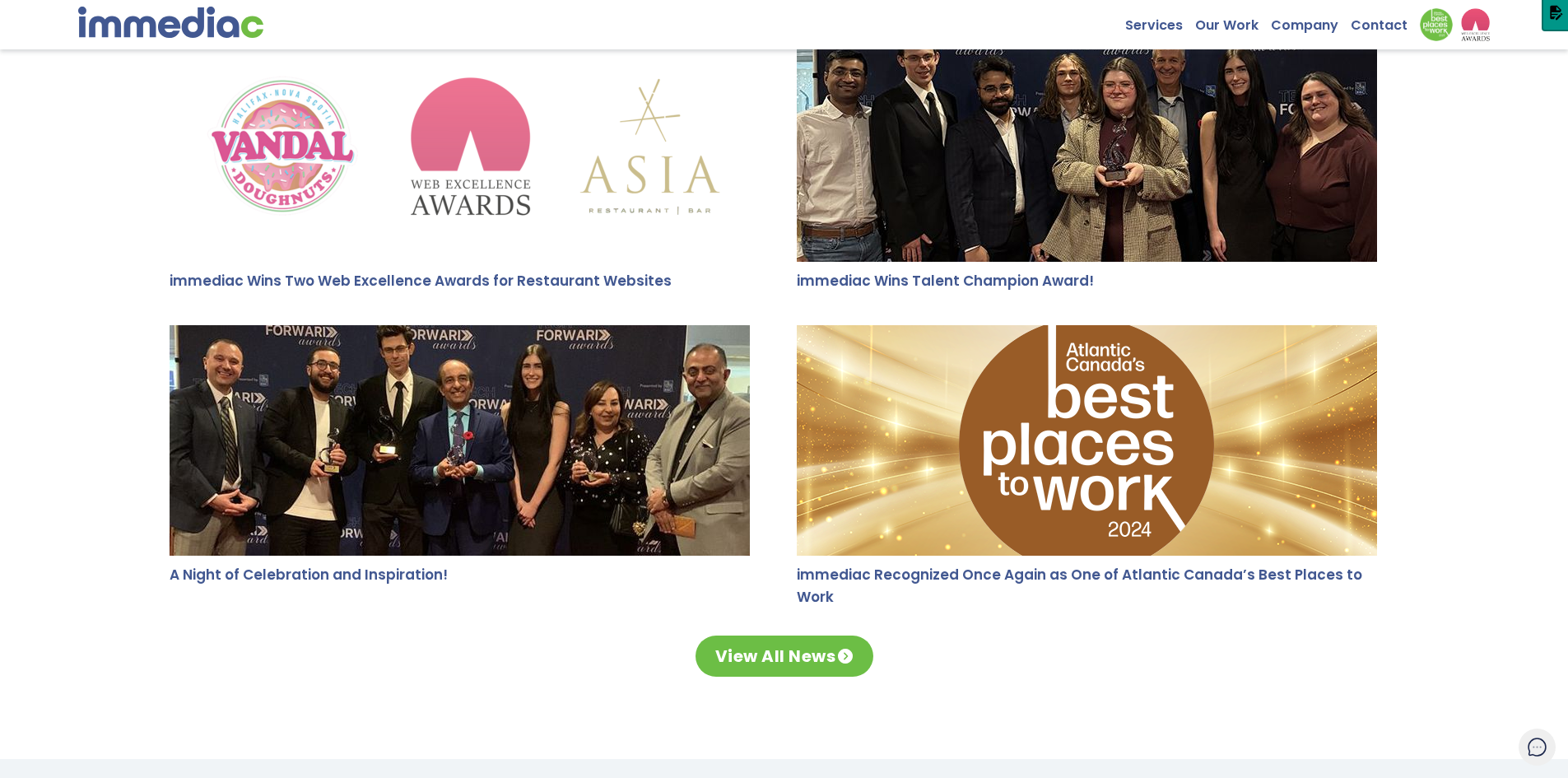
click at [443, 179] on img at bounding box center [459, 147] width 580 height 230
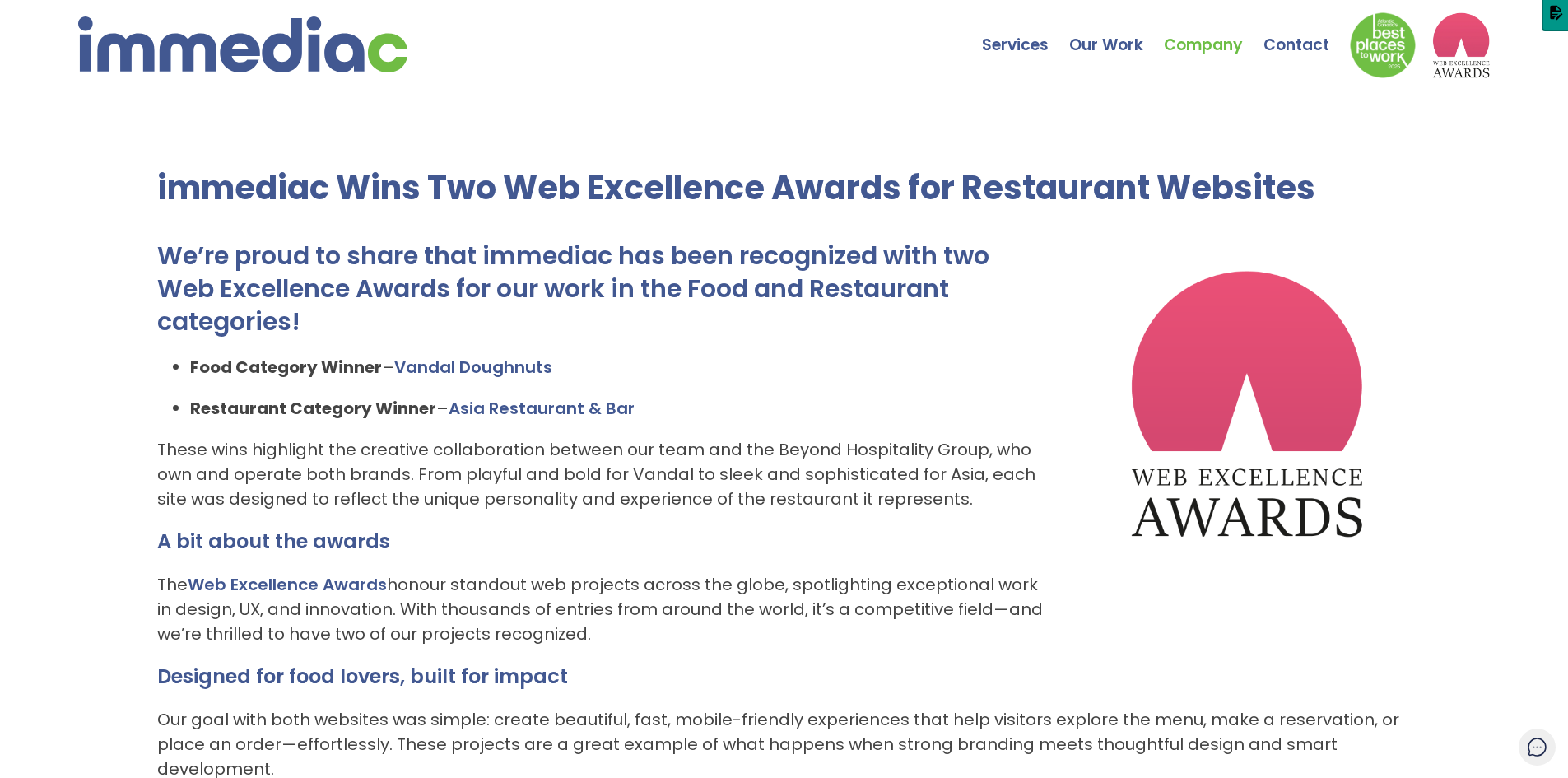
drag, startPoint x: 158, startPoint y: 190, endPoint x: 727, endPoint y: 623, distance: 715.0
click at [727, 623] on div "immediac Wins Two Web Excellence Awards for Restaurant Websites We’re proud to …" at bounding box center [784, 531] width 1568 height 865
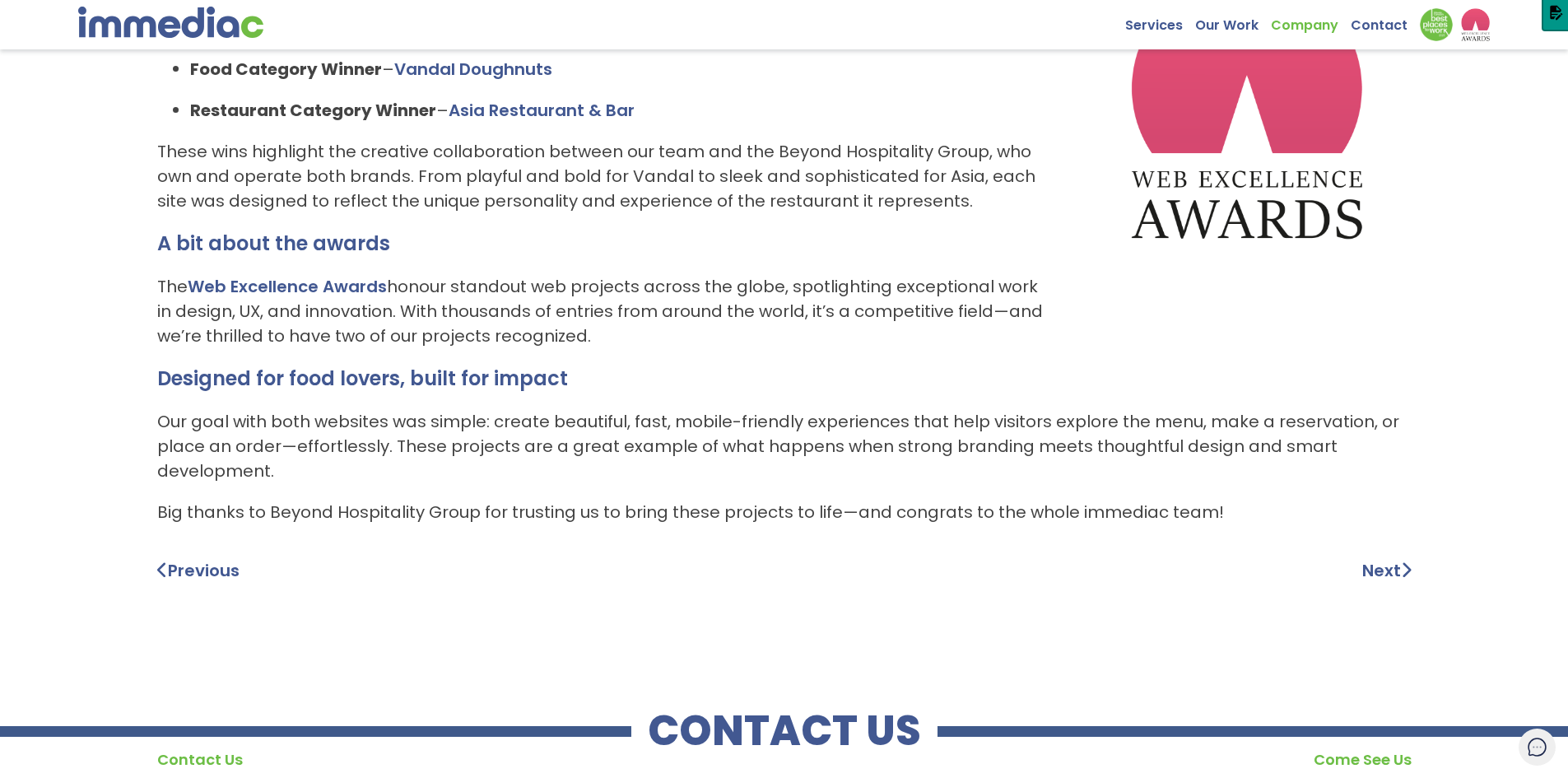
scroll to position [329, 0]
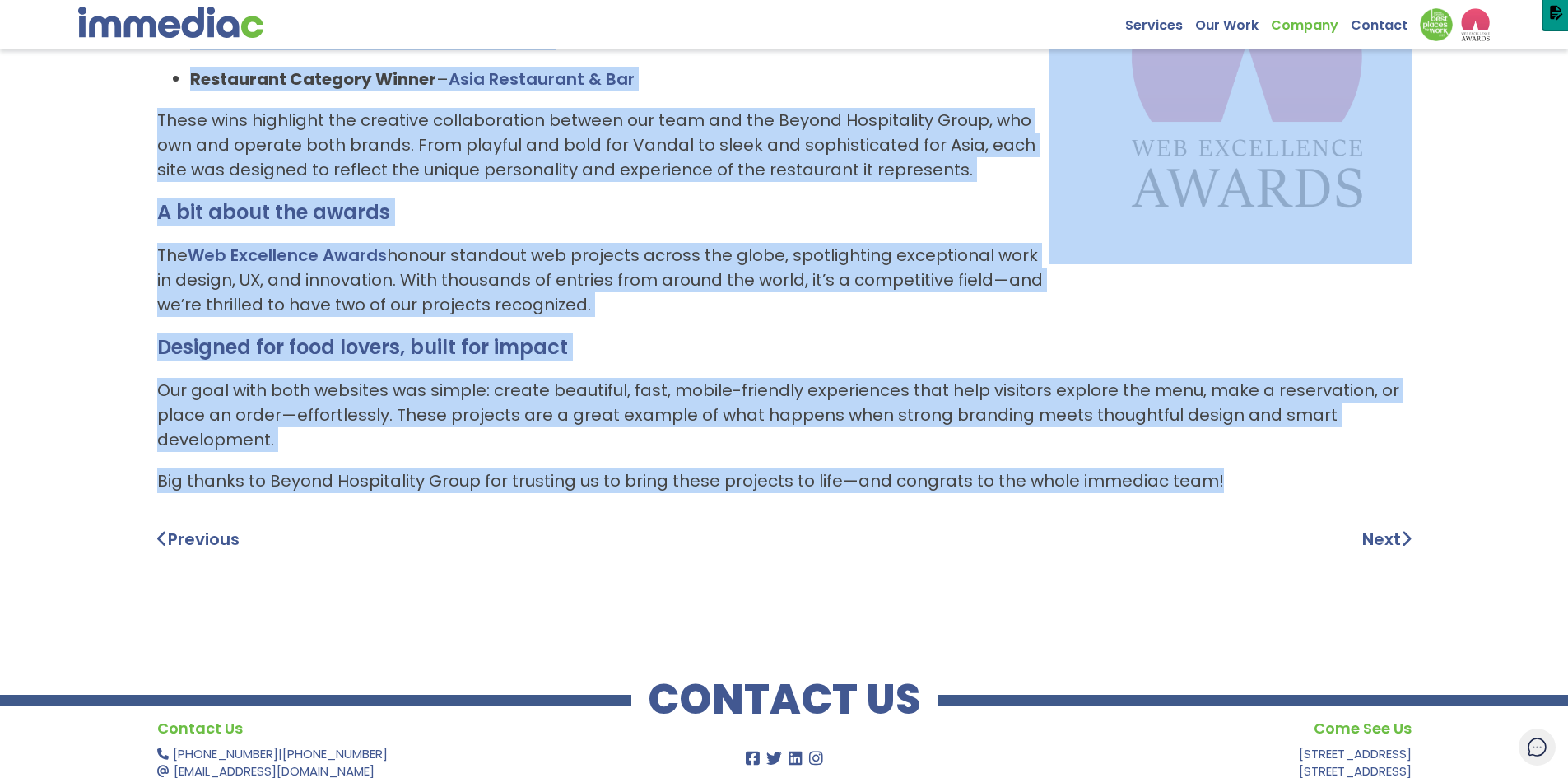
click at [1251, 481] on p "Big thanks to Beyond Hospitality Group for trusting us to bring these projects …" at bounding box center [785, 481] width 1255 height 25
copy div "immediac Wins Two Web Excellence Awards for Restaurant Websites We’re proud to …"
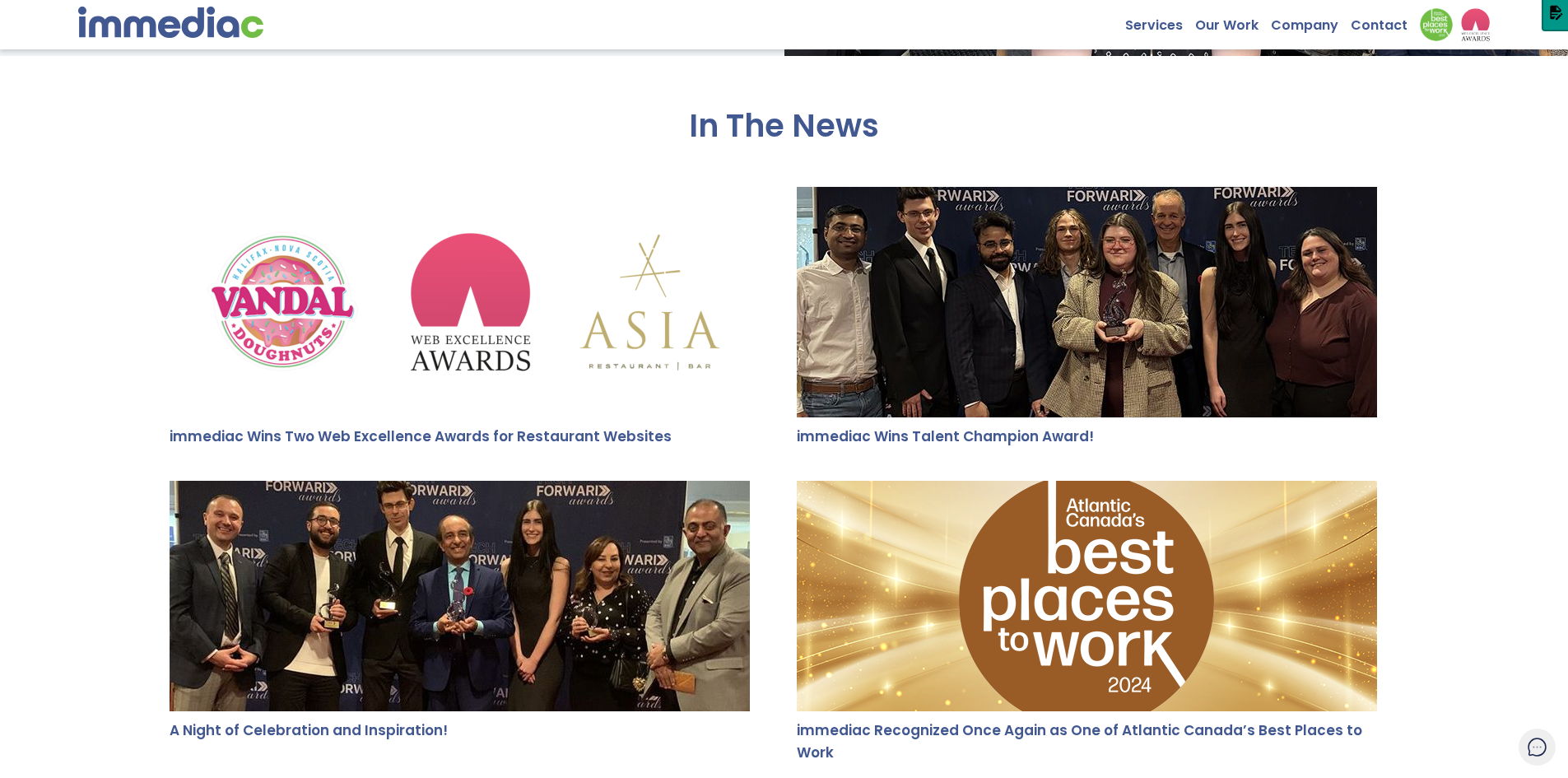
scroll to position [3045, 0]
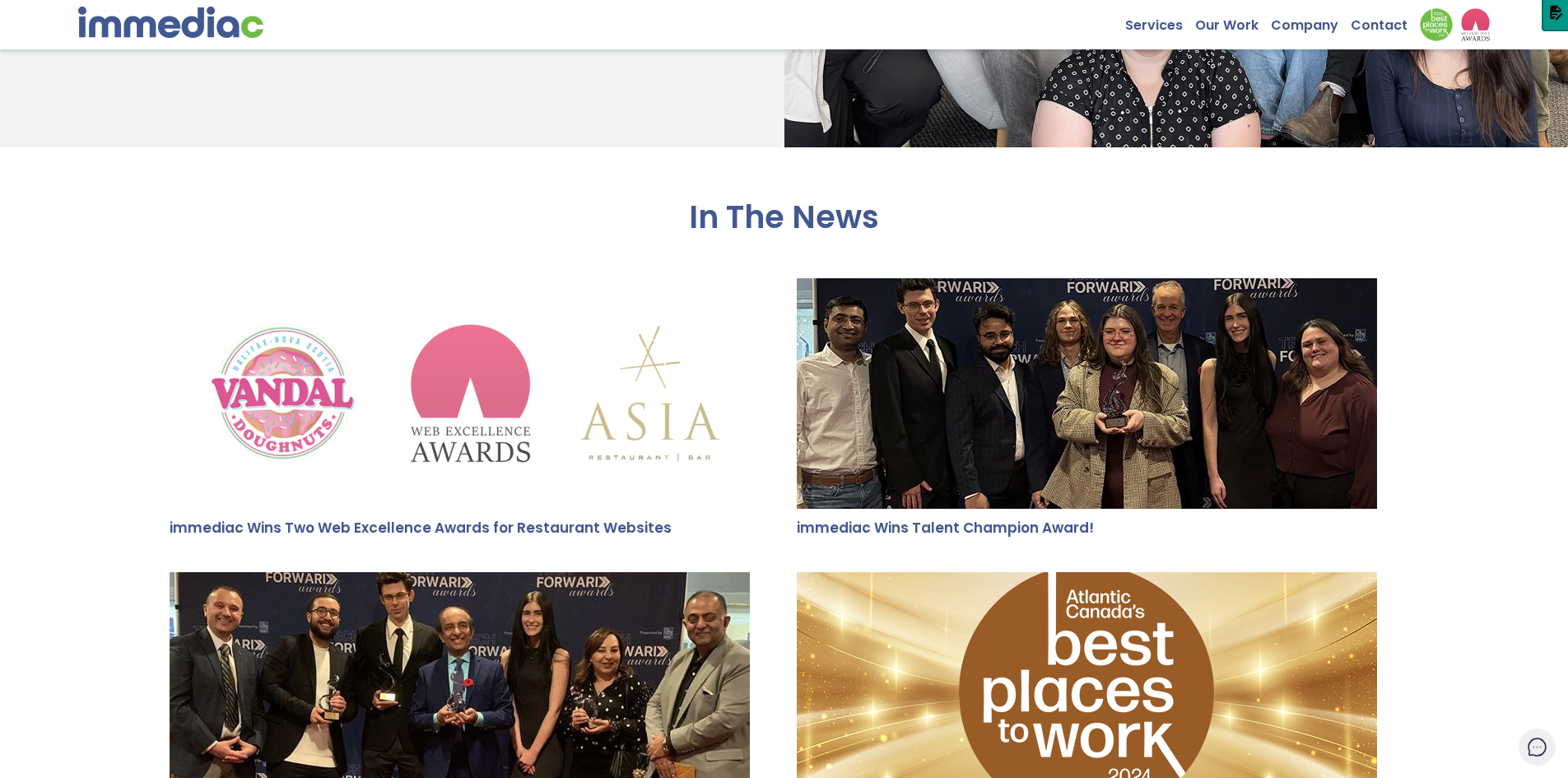
click at [442, 433] on img at bounding box center [459, 393] width 580 height 230
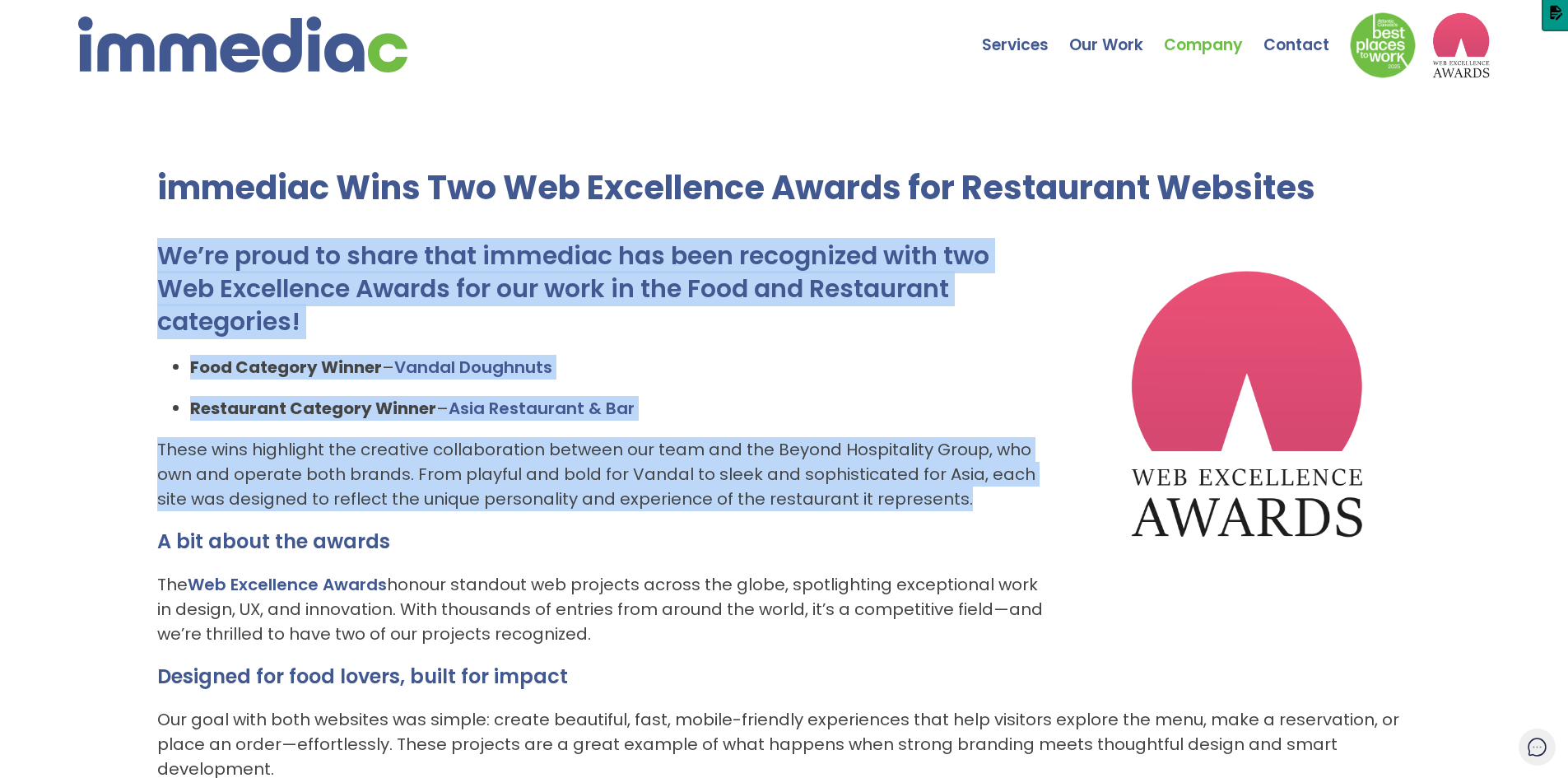
drag, startPoint x: 151, startPoint y: 251, endPoint x: 982, endPoint y: 498, distance: 866.9
click at [982, 498] on div "immediac Wins Two Web Excellence Awards for Restaurant Websites We’re proud to …" at bounding box center [784, 531] width 1568 height 865
copy div "We’re proud to share that immediac has been recognized with two Web Excellence …"
